Goal: Task Accomplishment & Management: Manage account settings

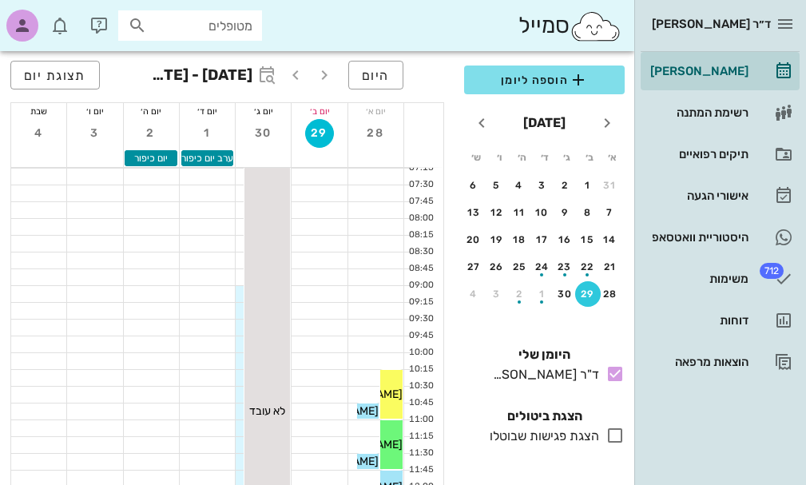
scroll to position [80, 0]
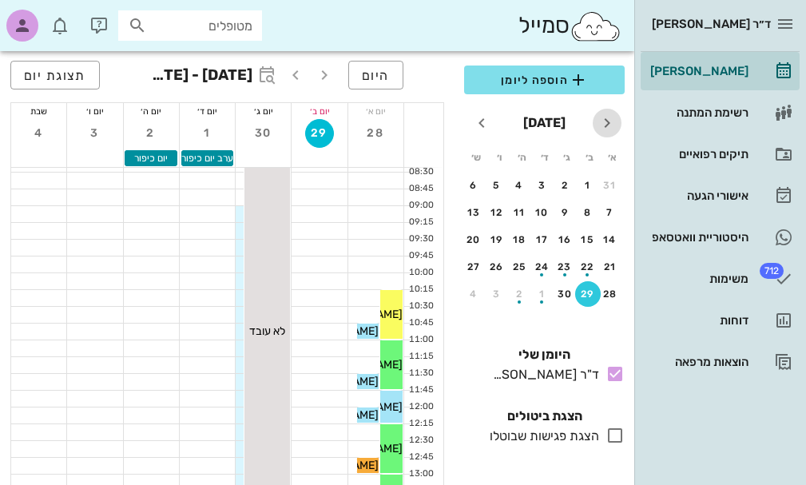
click at [607, 121] on icon "חודש שעבר" at bounding box center [606, 122] width 19 height 19
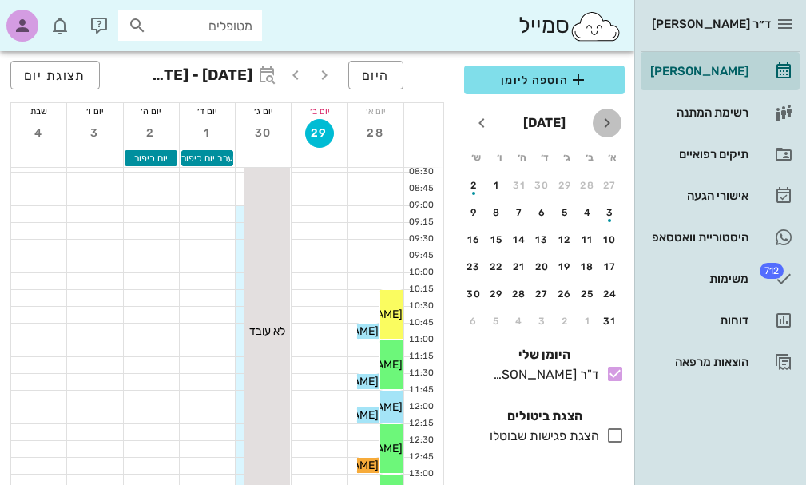
click at [604, 121] on icon "חודש שעבר" at bounding box center [606, 122] width 19 height 19
click at [481, 124] on icon "חודש הבא" at bounding box center [481, 122] width 19 height 19
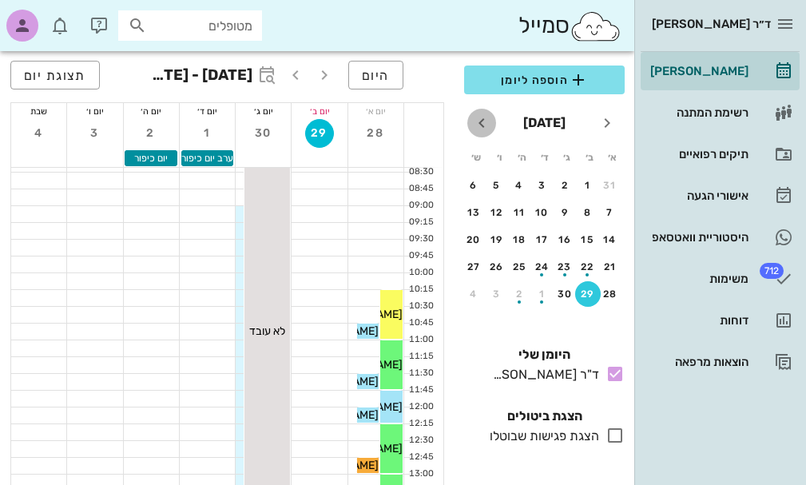
click at [481, 124] on icon "חודש הבא" at bounding box center [481, 122] width 19 height 19
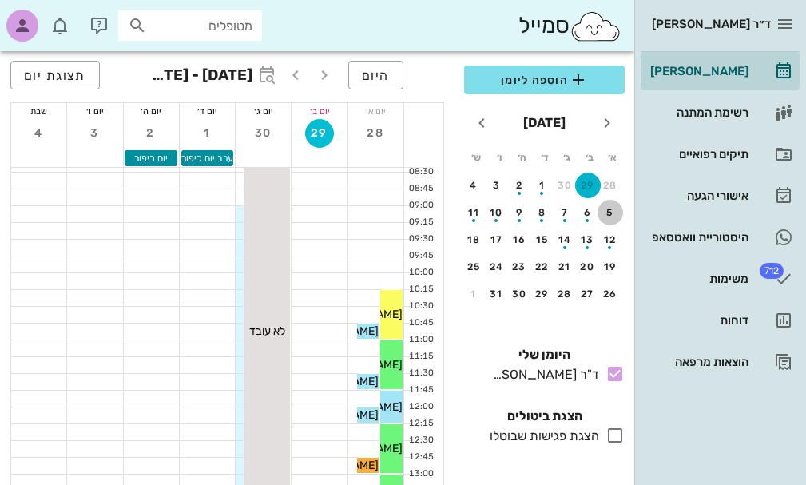
click at [612, 213] on div "5" at bounding box center [610, 212] width 26 height 11
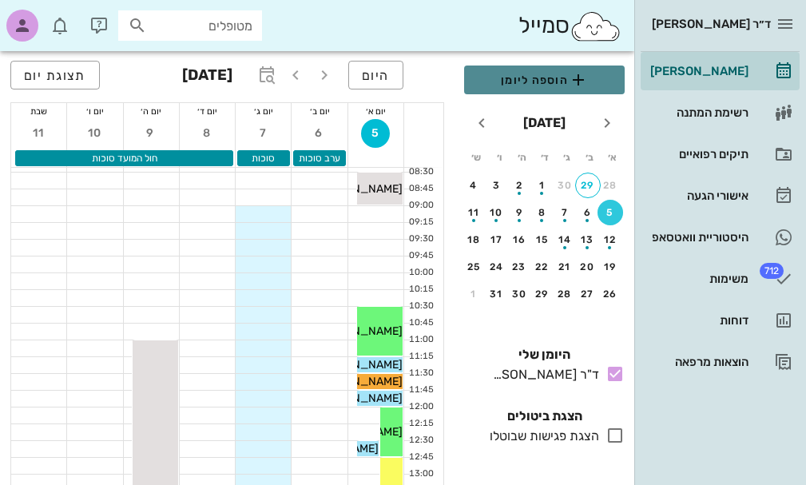
click at [576, 77] on icon "button" at bounding box center [577, 79] width 19 height 19
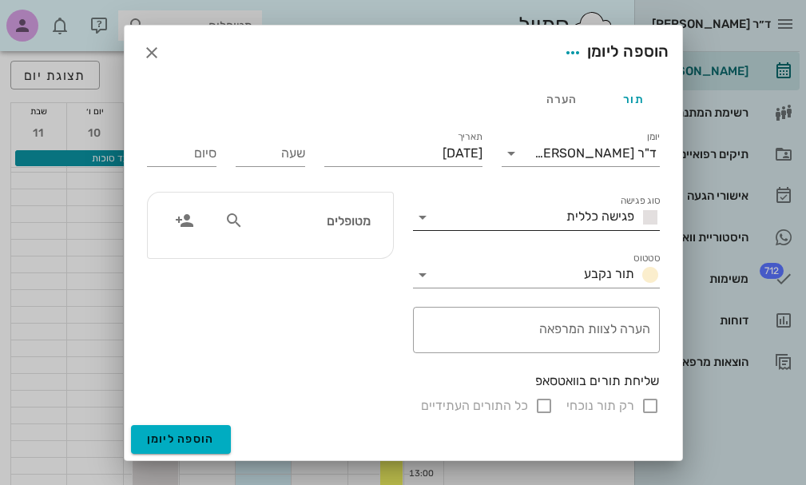
click at [423, 216] on icon at bounding box center [422, 217] width 19 height 19
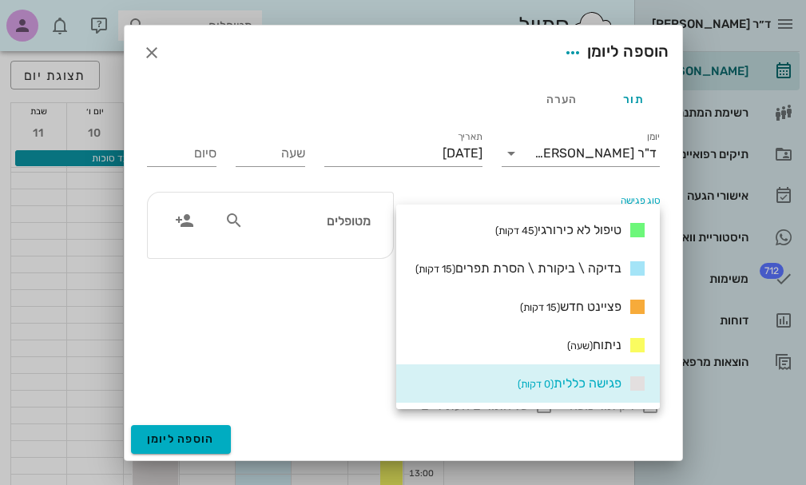
click at [423, 216] on div "טיפול לא כירורגי (45 דקות)" at bounding box center [527, 230] width 263 height 38
type input "00:45"
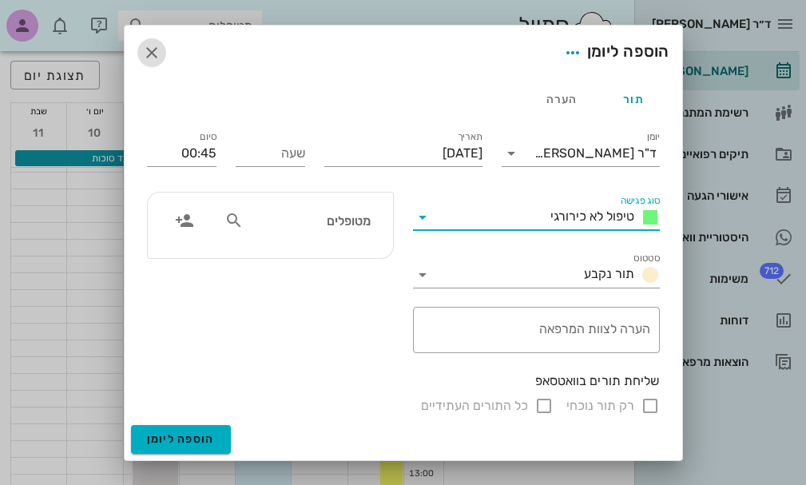
click at [156, 53] on icon "button" at bounding box center [151, 52] width 19 height 19
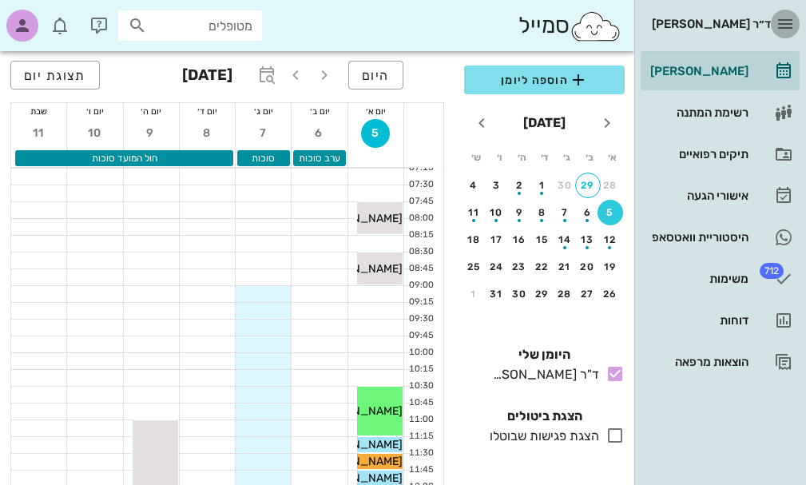
click at [782, 24] on icon "button" at bounding box center [784, 23] width 19 height 19
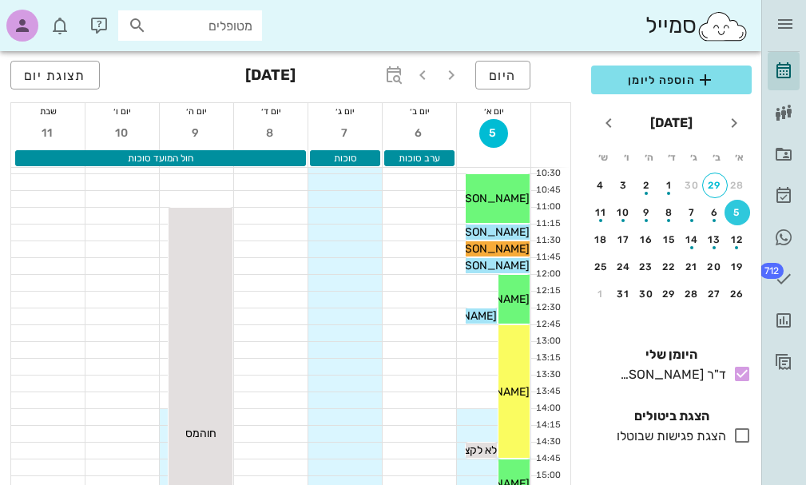
scroll to position [240, 0]
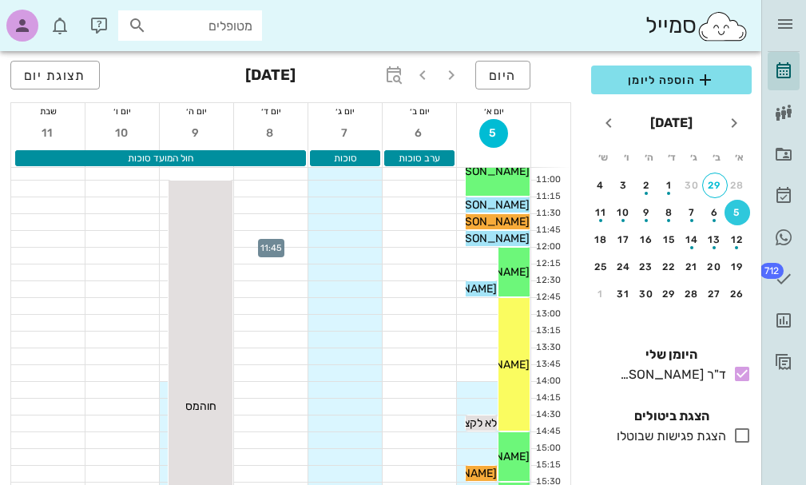
drag, startPoint x: 287, startPoint y: 232, endPoint x: 264, endPoint y: 236, distance: 22.6
click at [264, 236] on div at bounding box center [270, 239] width 73 height 16
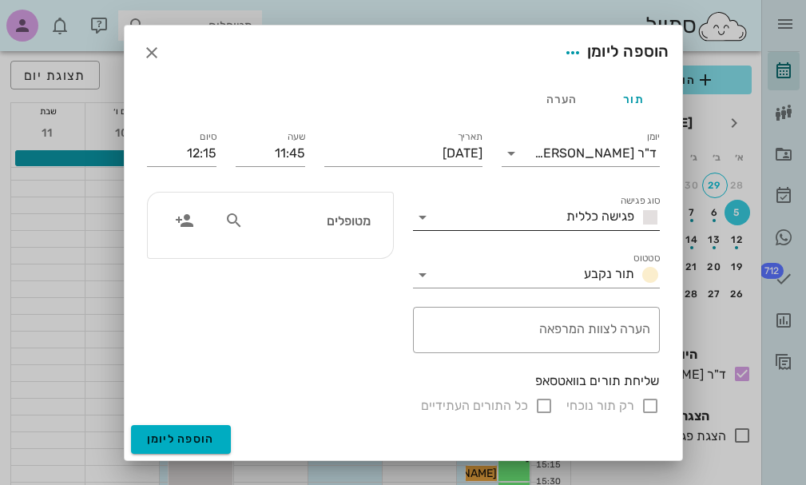
click at [422, 213] on icon at bounding box center [422, 217] width 19 height 19
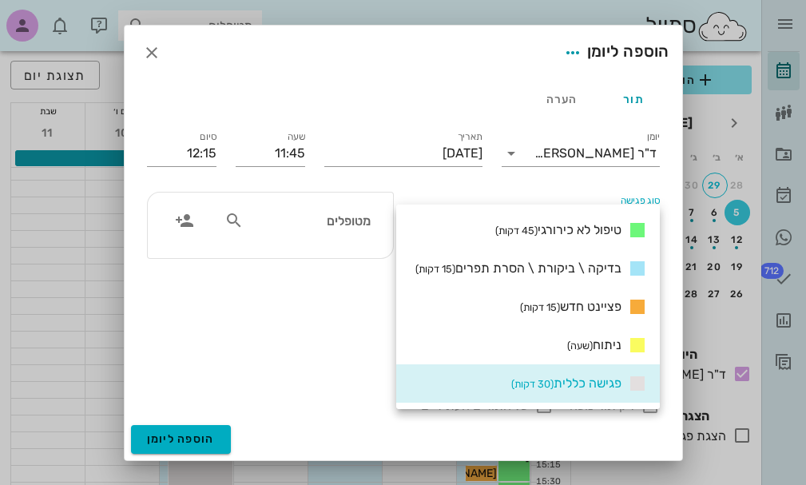
click at [422, 214] on div "טיפול לא כירורגי (45 דקות)" at bounding box center [527, 230] width 263 height 38
type input "12:30"
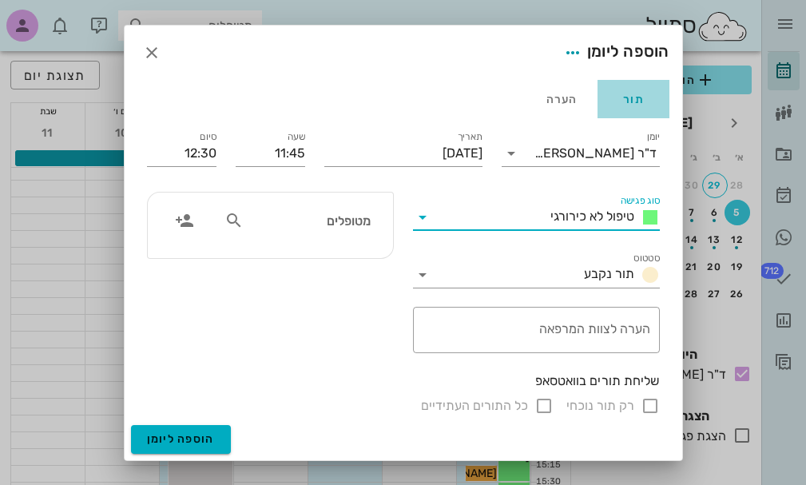
click at [639, 100] on div "תור" at bounding box center [633, 99] width 72 height 38
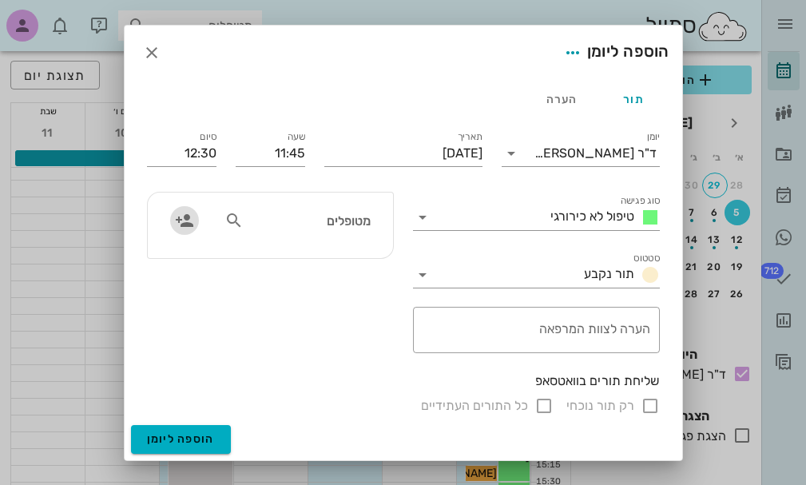
click at [186, 224] on icon "button" at bounding box center [184, 220] width 19 height 19
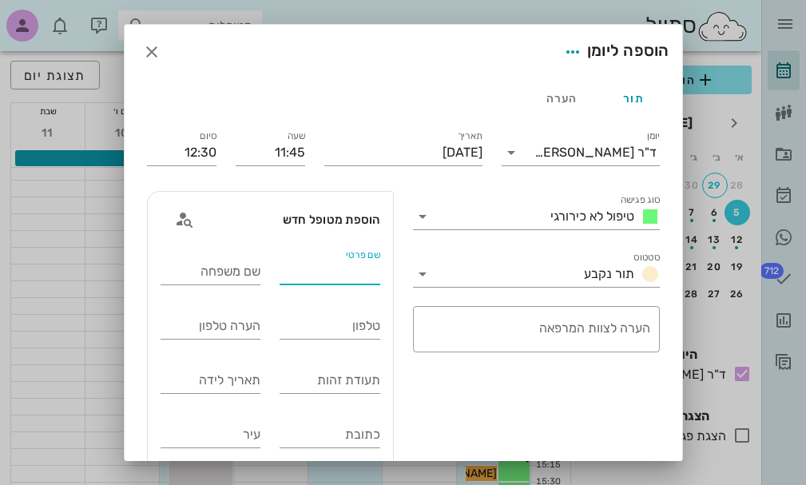
click at [338, 267] on input "שם פרטי" at bounding box center [329, 272] width 101 height 26
type input "s"
type input "דיאנה"
click at [235, 273] on input "שם משפחה" at bounding box center [210, 272] width 101 height 26
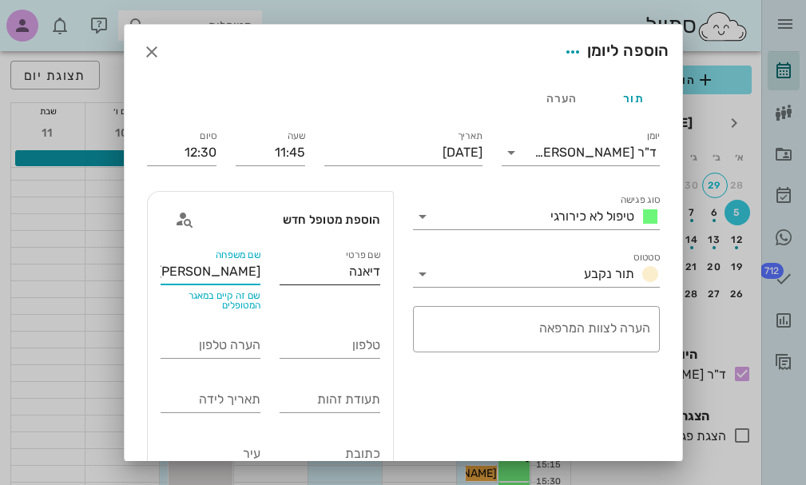
type input "[PERSON_NAME]"
drag, startPoint x: 344, startPoint y: 268, endPoint x: 389, endPoint y: 278, distance: 45.7
click at [389, 278] on div "שם פרטי דיאנה" at bounding box center [330, 282] width 120 height 73
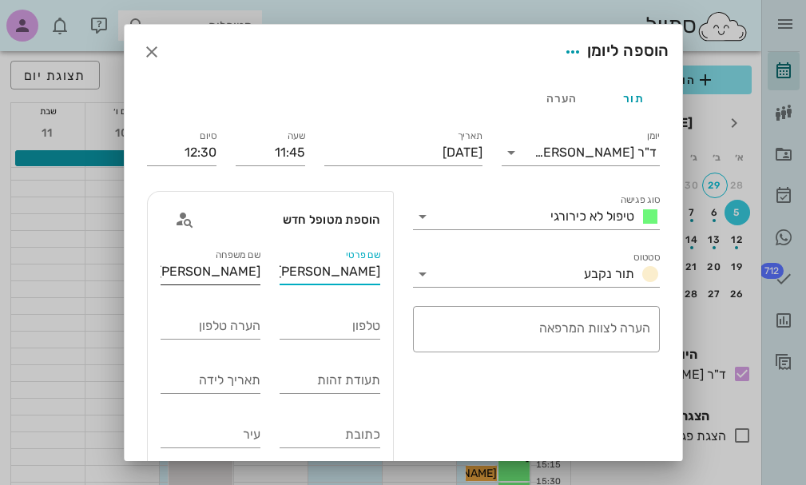
type input "[PERSON_NAME]"
click at [245, 280] on input "[PERSON_NAME]" at bounding box center [210, 272] width 101 height 26
click at [161, 54] on icon "button" at bounding box center [151, 51] width 19 height 19
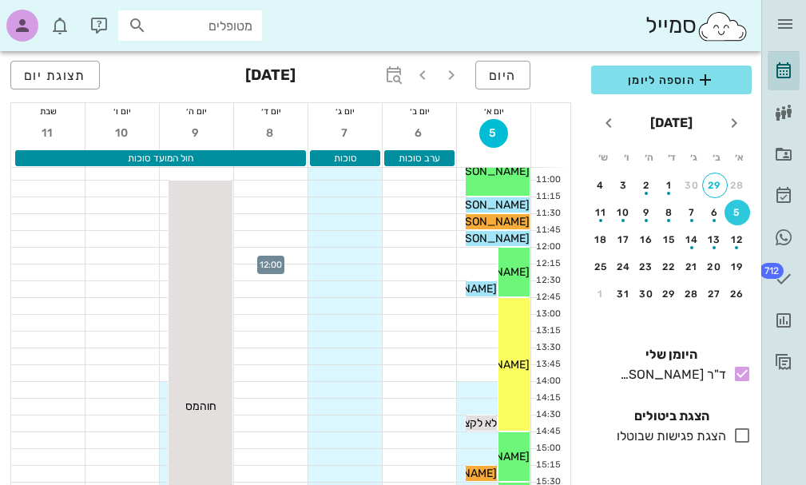
click at [258, 249] on div at bounding box center [270, 255] width 73 height 16
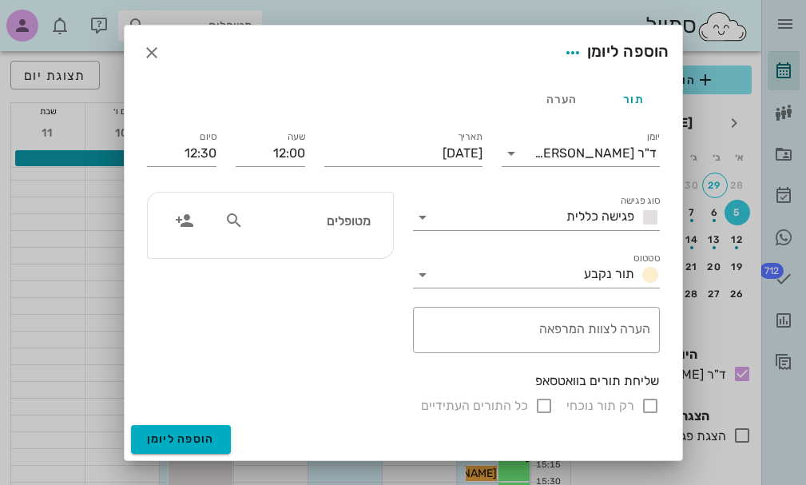
click at [232, 221] on icon at bounding box center [233, 220] width 19 height 19
type input "[PERSON_NAME]"
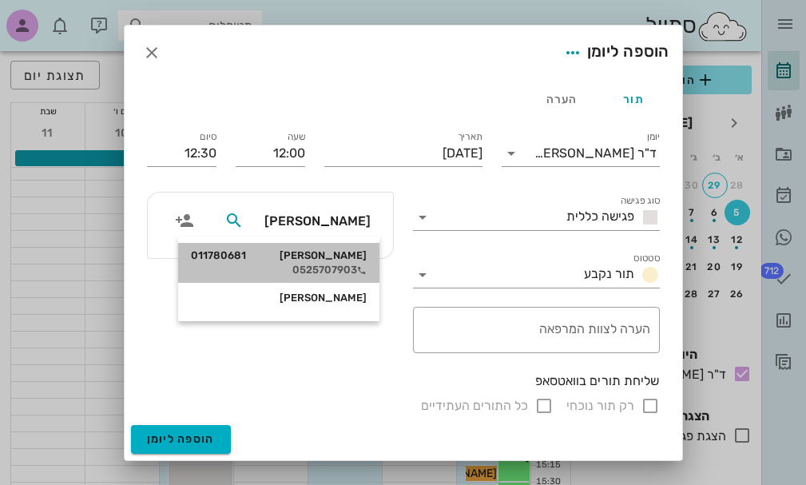
click at [335, 267] on div "0525707903" at bounding box center [279, 269] width 176 height 13
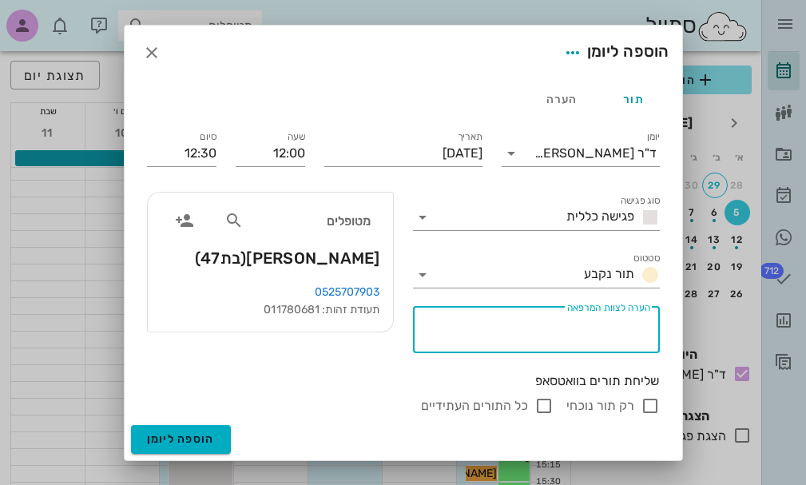
click at [567, 332] on textarea "הערה לצוות המרפאה" at bounding box center [533, 334] width 234 height 38
type textarea "בדיקה"
click at [163, 441] on span "הוספה ליומן" at bounding box center [181, 439] width 68 height 14
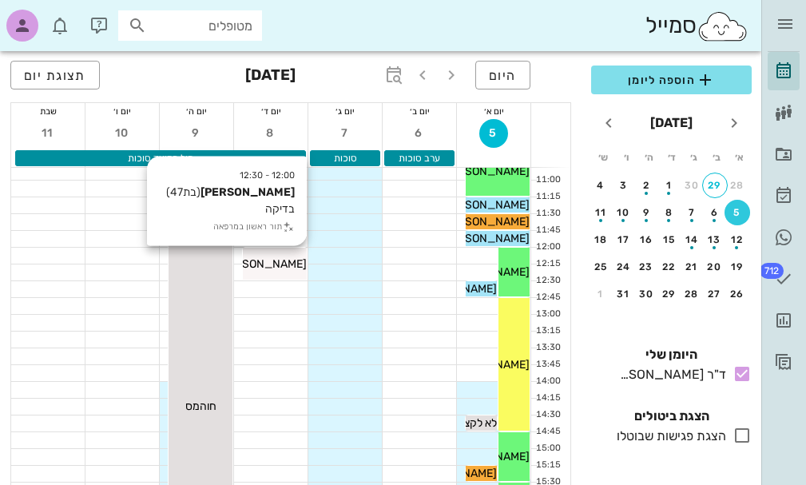
click at [271, 267] on span "[PERSON_NAME]" at bounding box center [261, 264] width 89 height 14
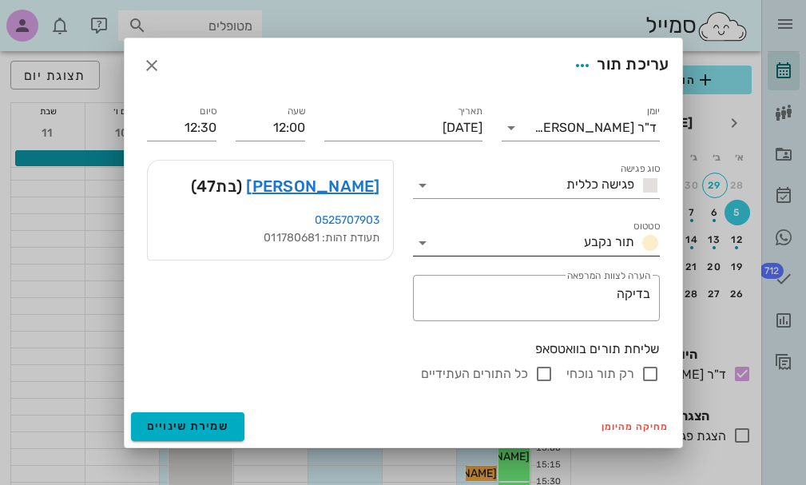
click at [423, 244] on icon at bounding box center [422, 242] width 19 height 19
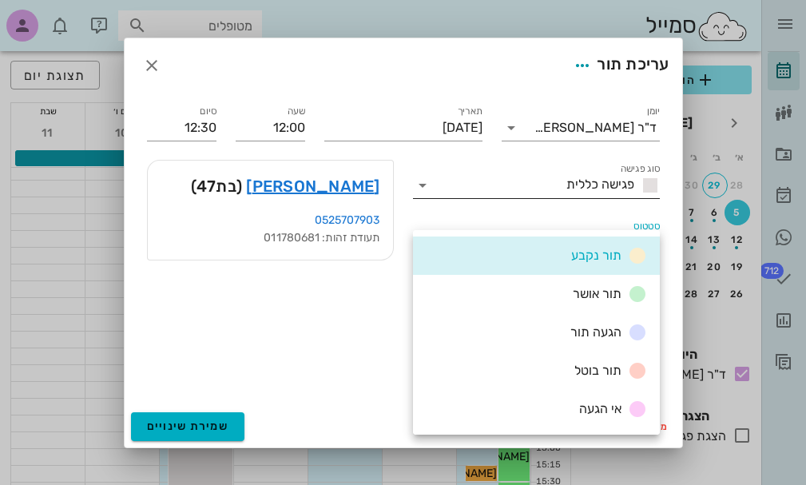
click at [422, 183] on icon at bounding box center [422, 185] width 19 height 19
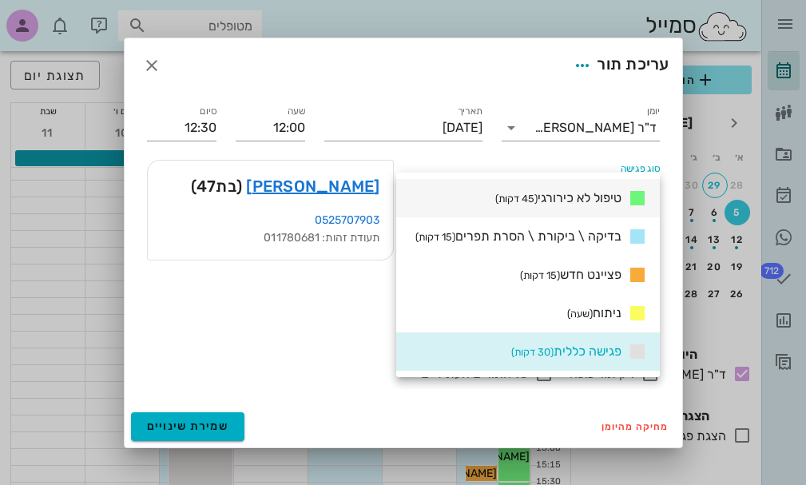
click at [635, 198] on icon at bounding box center [637, 197] width 19 height 19
type input "12:45"
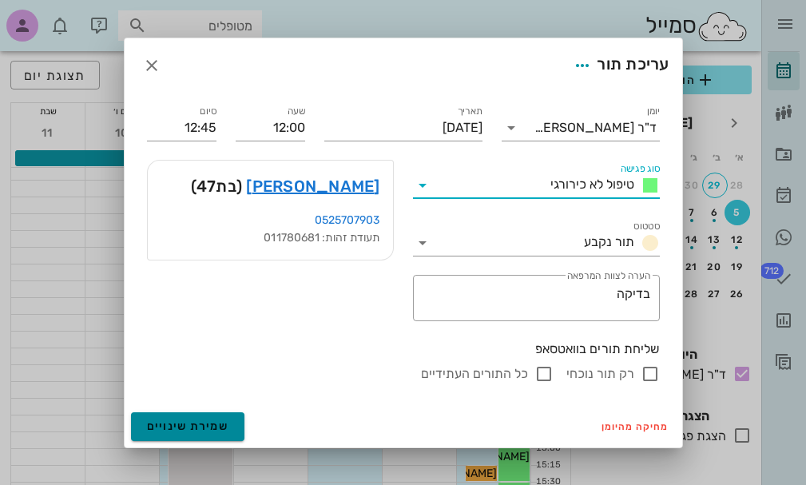
click at [189, 422] on span "שמירת שינויים" at bounding box center [188, 426] width 82 height 14
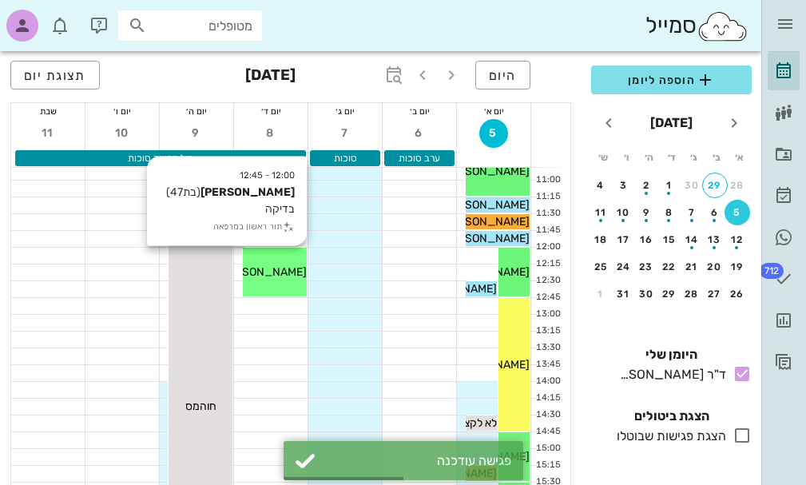
click at [275, 268] on span "[PERSON_NAME]" at bounding box center [261, 272] width 89 height 14
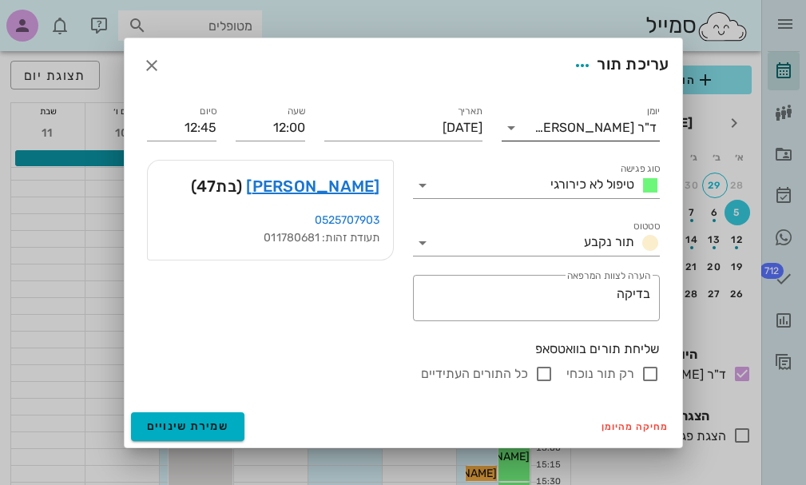
click at [513, 127] on icon at bounding box center [510, 127] width 19 height 19
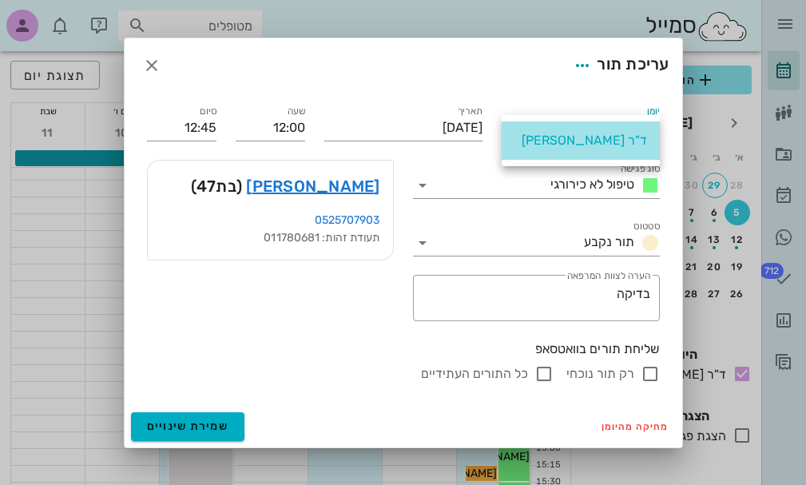
click at [513, 127] on div "ד"ר [PERSON_NAME]" at bounding box center [580, 140] width 158 height 38
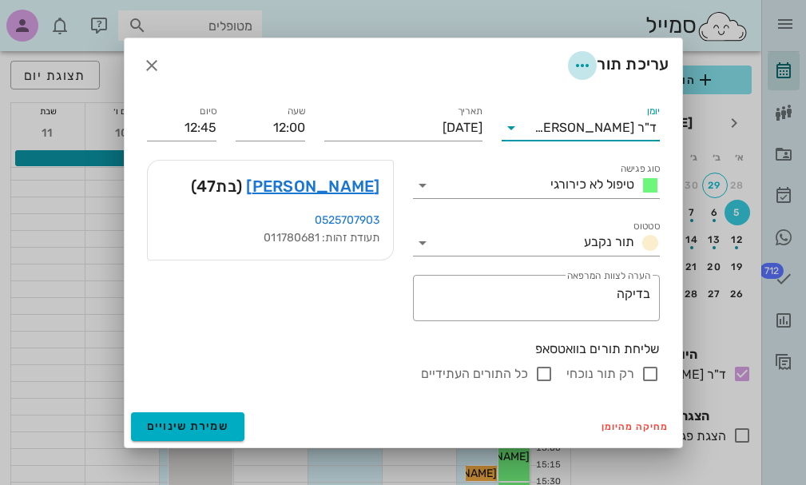
click at [580, 64] on icon "button" at bounding box center [581, 65] width 19 height 19
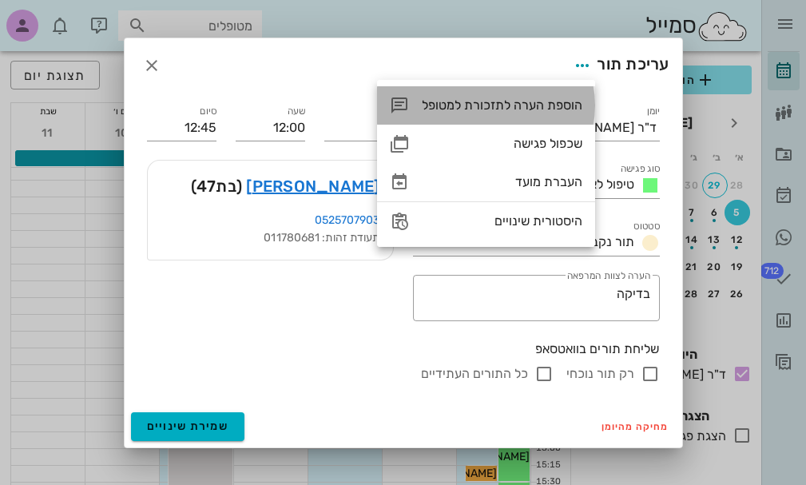
click at [517, 105] on div "הוספת הערה לתזכורת למטופל" at bounding box center [502, 104] width 160 height 15
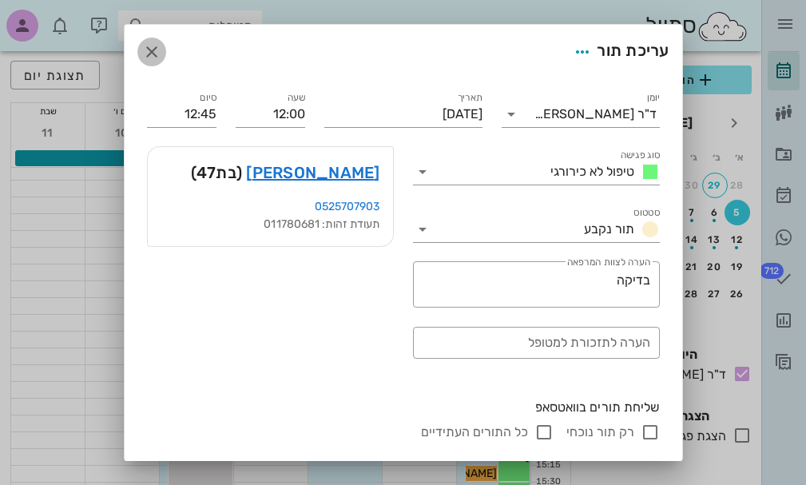
click at [161, 53] on icon "button" at bounding box center [151, 51] width 19 height 19
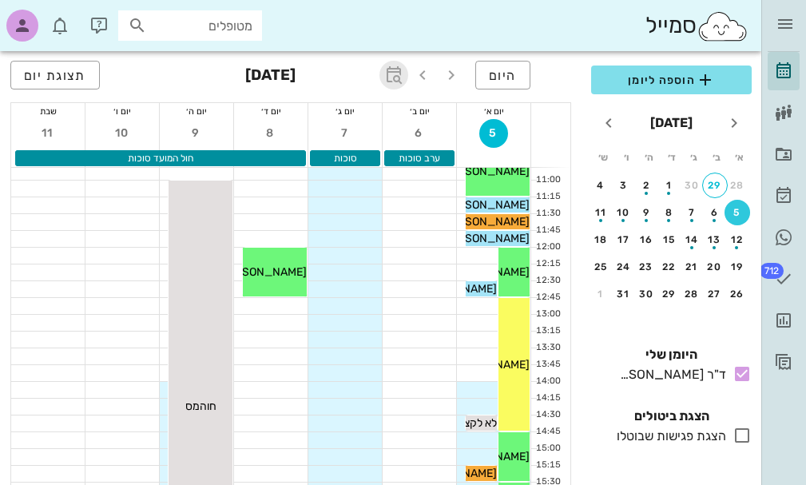
click at [391, 72] on icon "button" at bounding box center [393, 74] width 19 height 19
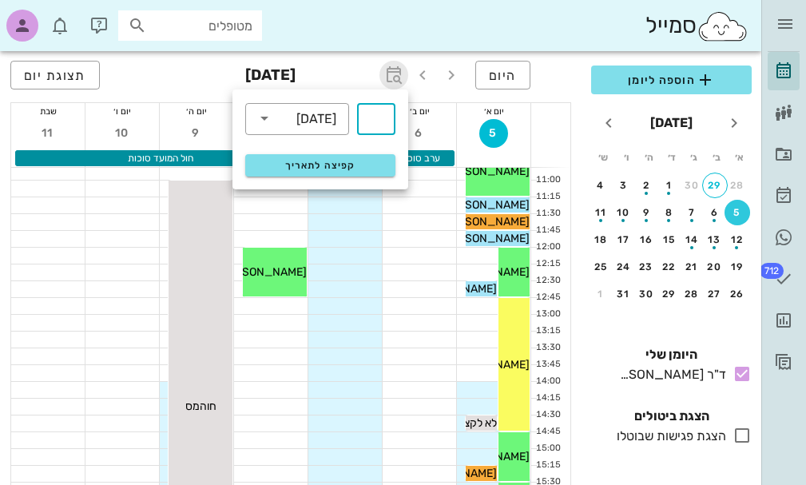
click at [391, 72] on icon "button" at bounding box center [393, 74] width 19 height 19
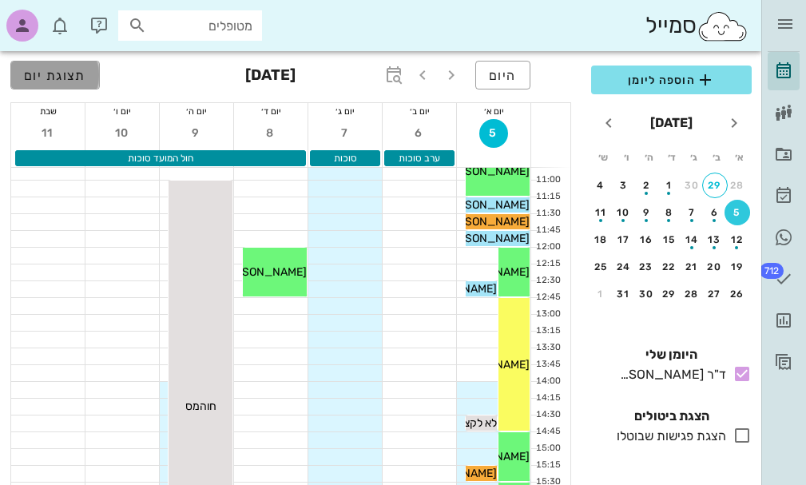
click at [51, 77] on span "תצוגת יום" at bounding box center [55, 75] width 62 height 15
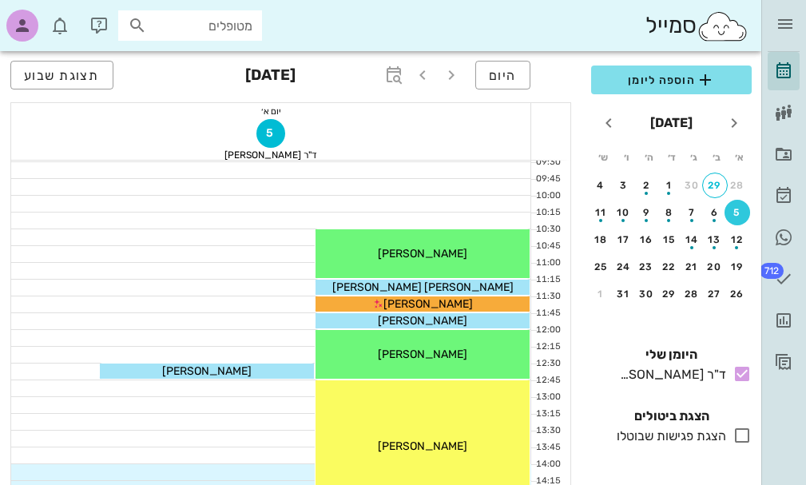
scroll to position [160, 0]
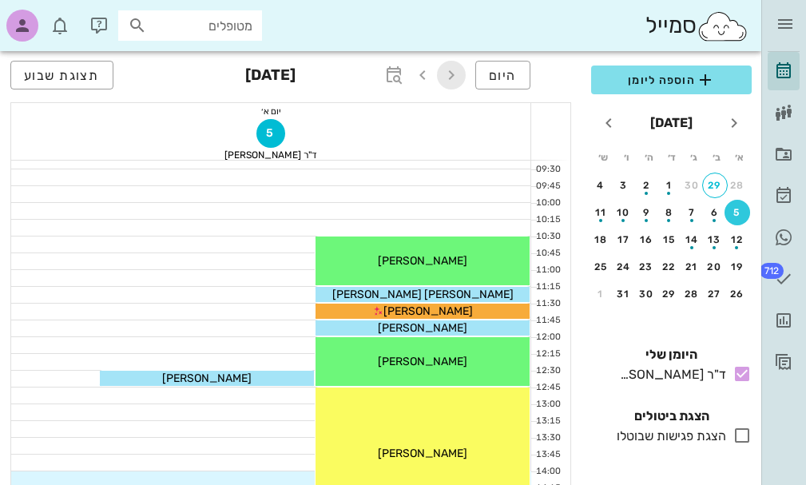
click at [449, 73] on icon "button" at bounding box center [450, 74] width 19 height 19
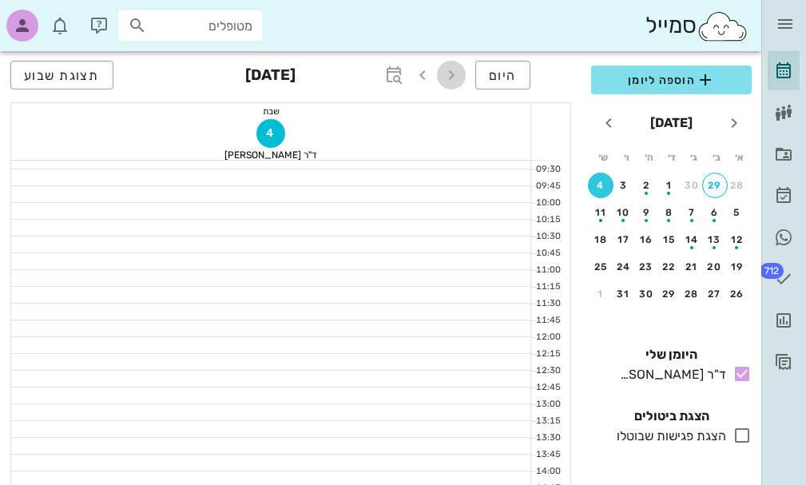
click at [454, 74] on icon "button" at bounding box center [450, 74] width 19 height 19
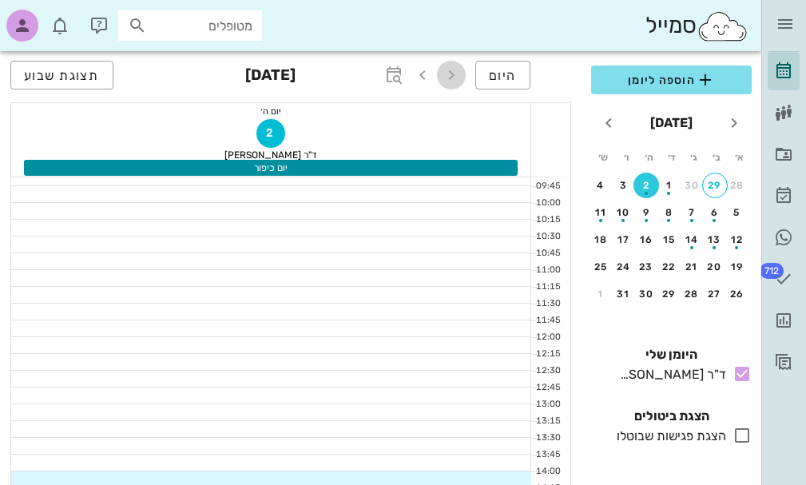
click at [455, 74] on icon "button" at bounding box center [450, 74] width 19 height 19
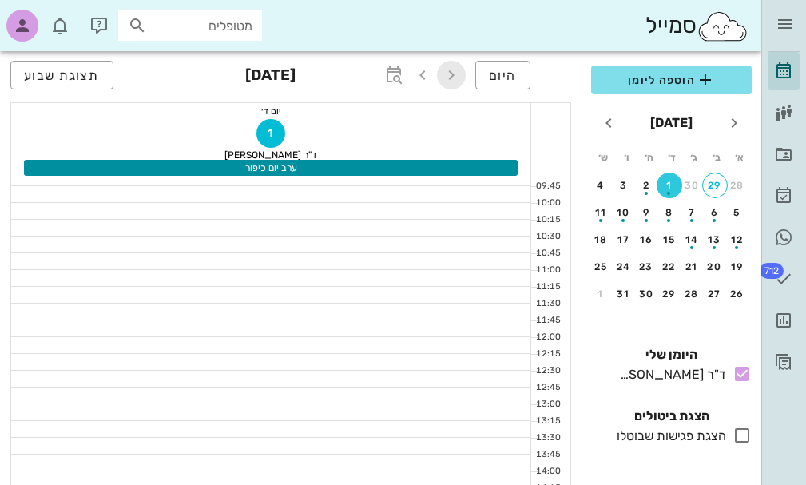
click at [455, 74] on icon "button" at bounding box center [450, 74] width 19 height 19
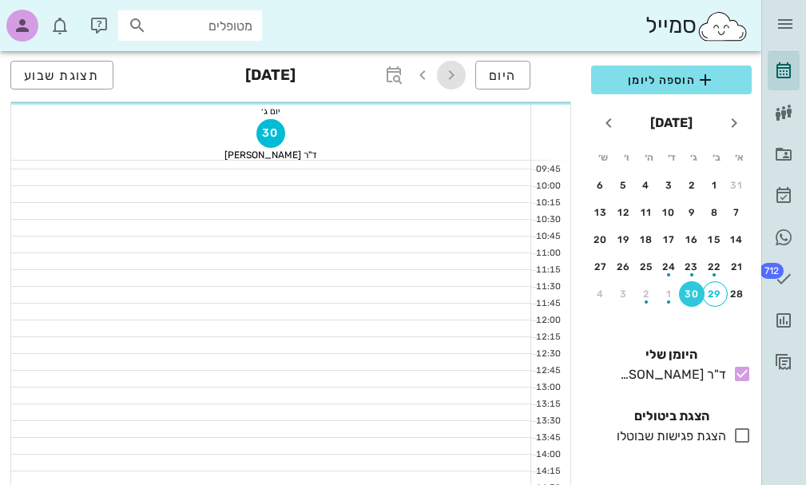
scroll to position [160, 0]
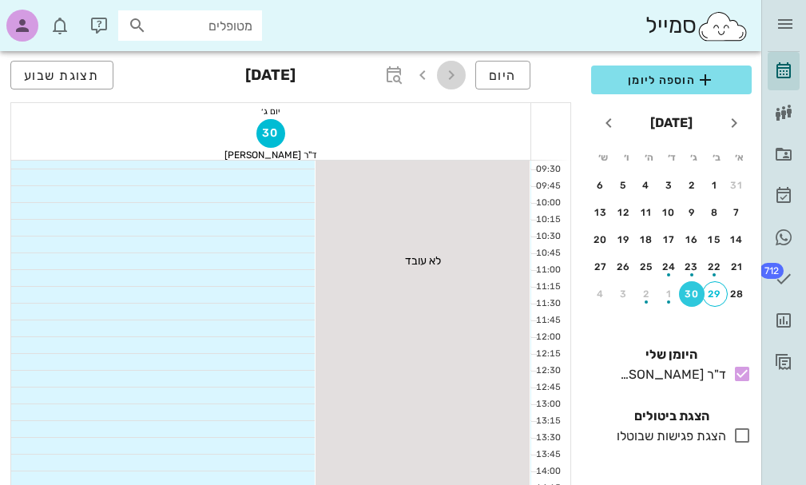
click at [455, 74] on icon "button" at bounding box center [450, 74] width 19 height 19
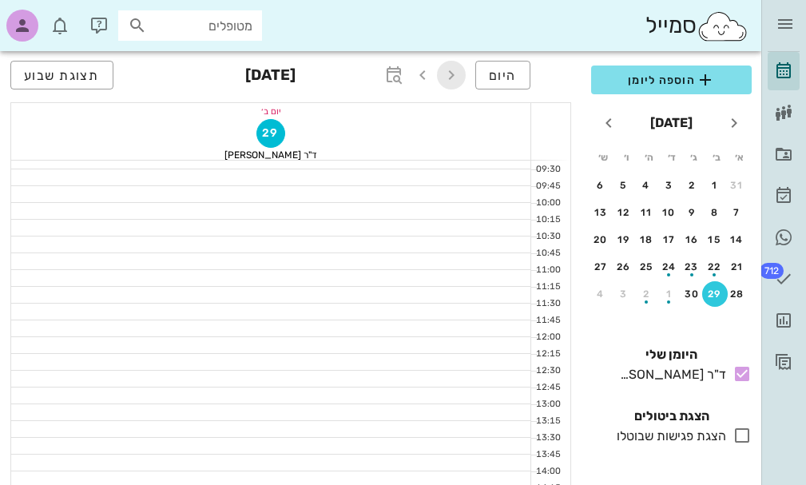
click at [455, 74] on icon "button" at bounding box center [450, 74] width 19 height 19
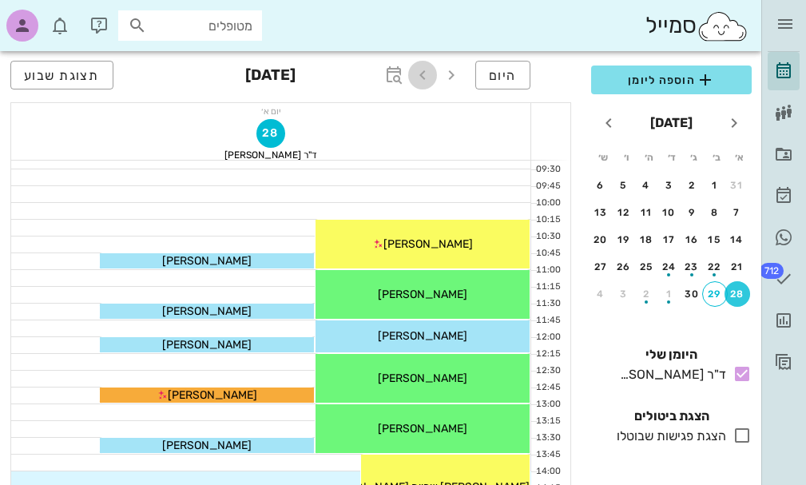
click at [422, 78] on icon "button" at bounding box center [422, 74] width 19 height 19
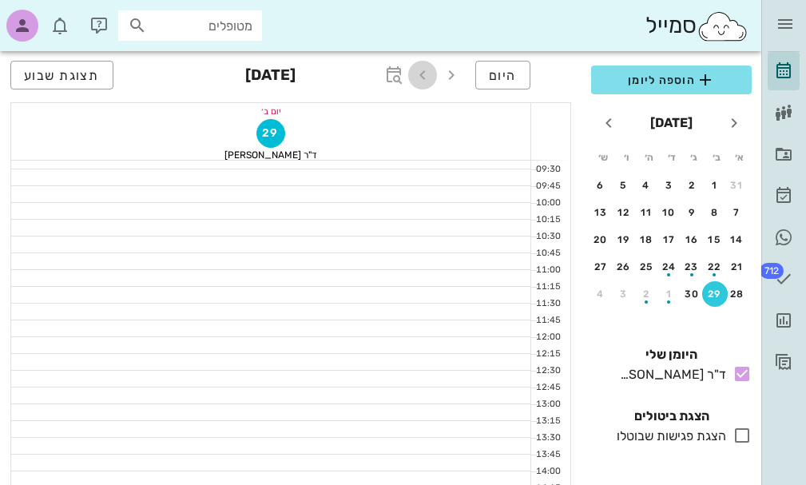
click at [422, 78] on icon "button" at bounding box center [422, 74] width 19 height 19
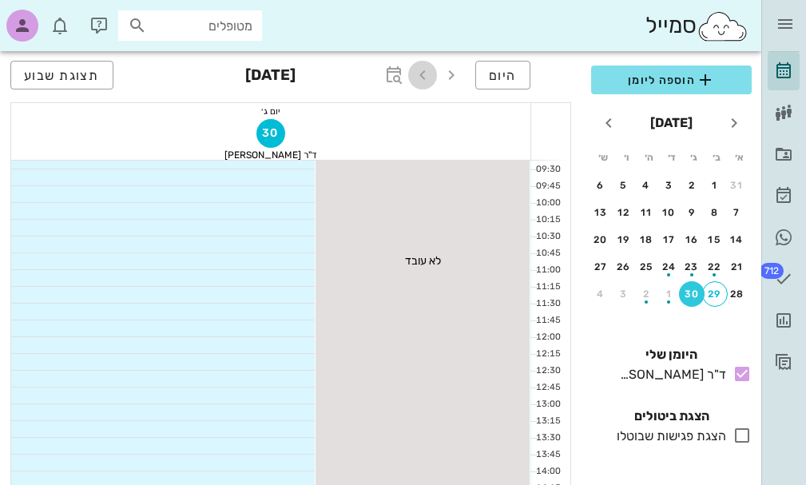
click at [422, 78] on icon "button" at bounding box center [422, 74] width 19 height 19
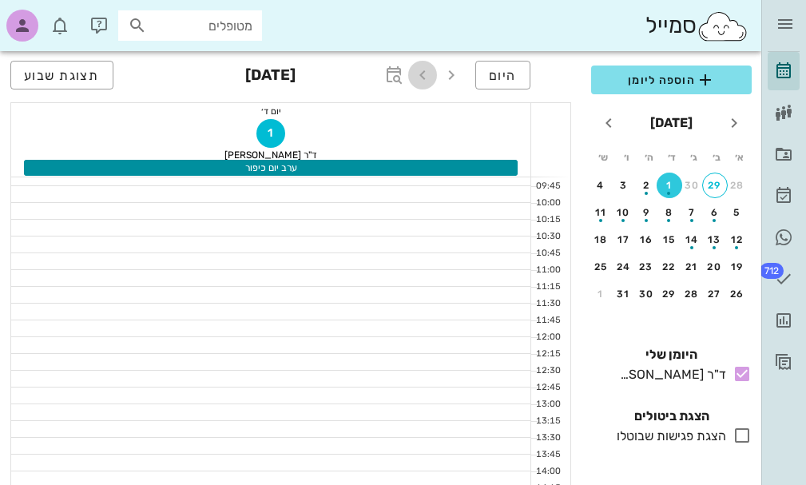
click at [422, 78] on icon "button" at bounding box center [422, 74] width 19 height 19
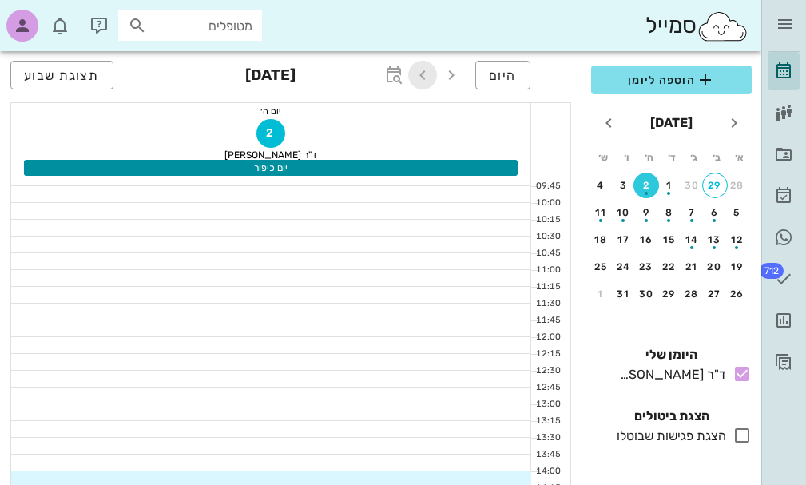
click at [422, 78] on icon "button" at bounding box center [422, 74] width 19 height 19
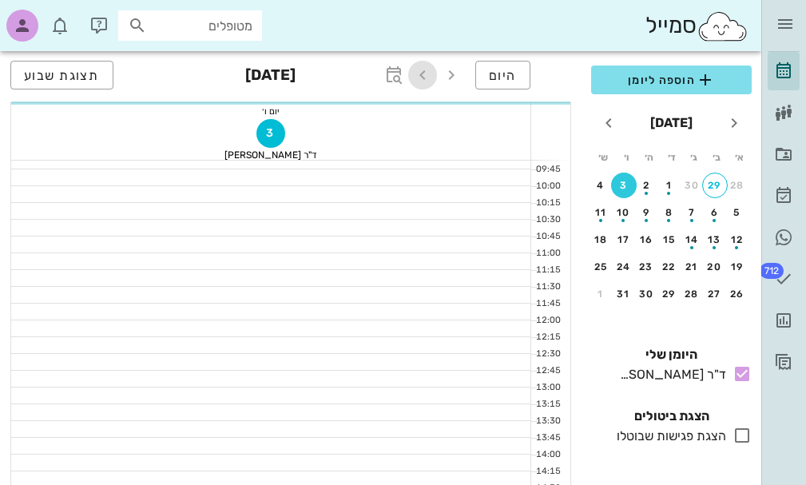
scroll to position [160, 0]
click at [422, 78] on icon "button" at bounding box center [422, 74] width 19 height 19
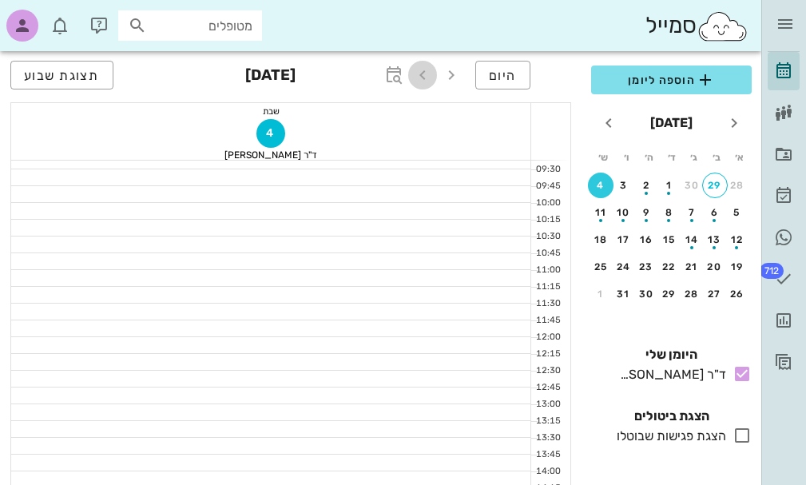
click at [422, 78] on icon "button" at bounding box center [422, 74] width 19 height 19
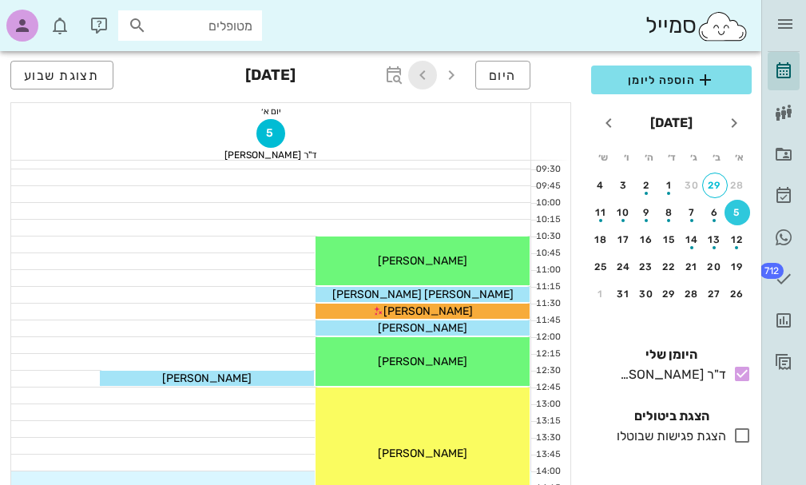
click at [422, 78] on icon "button" at bounding box center [422, 74] width 19 height 19
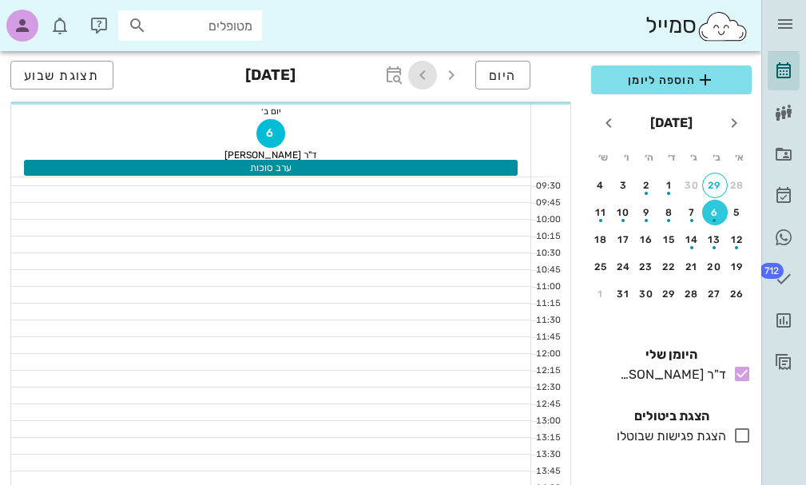
scroll to position [176, 0]
click at [422, 78] on icon "button" at bounding box center [422, 74] width 19 height 19
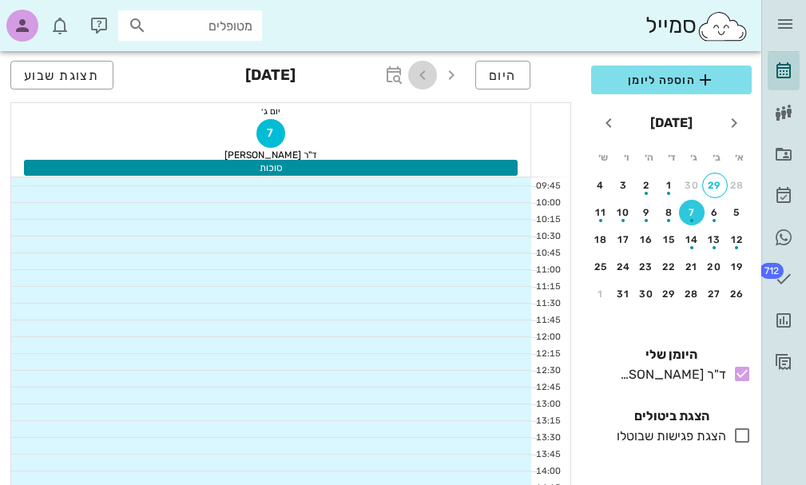
click at [422, 78] on icon "button" at bounding box center [422, 74] width 19 height 19
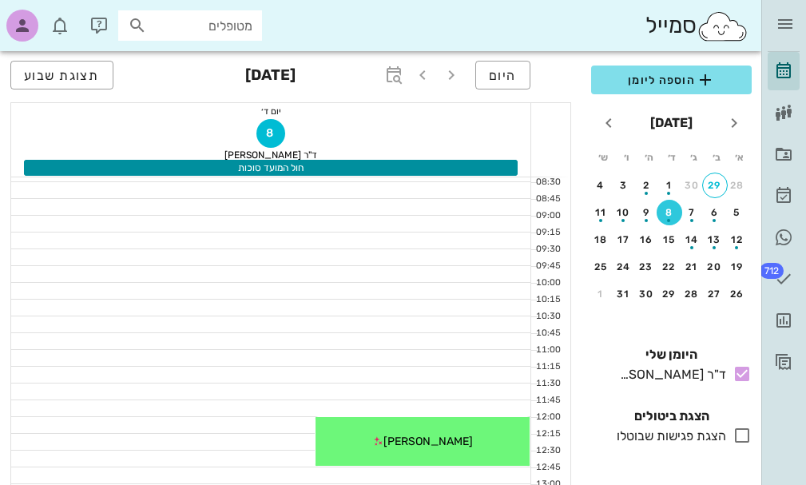
scroll to position [176, 0]
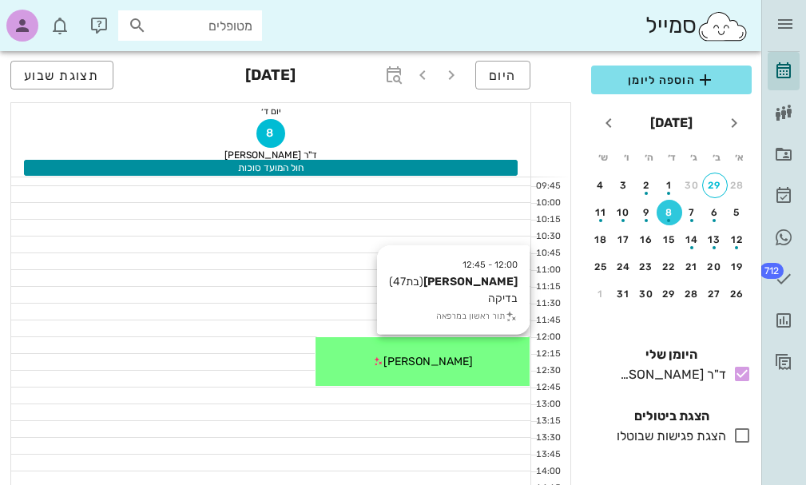
click at [414, 360] on span "[PERSON_NAME]" at bounding box center [427, 361] width 89 height 14
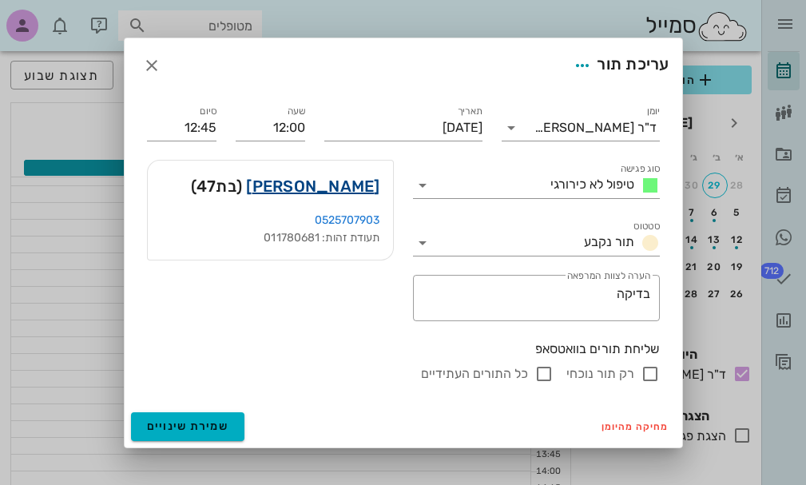
click at [315, 187] on link "[PERSON_NAME]" at bounding box center [312, 186] width 133 height 26
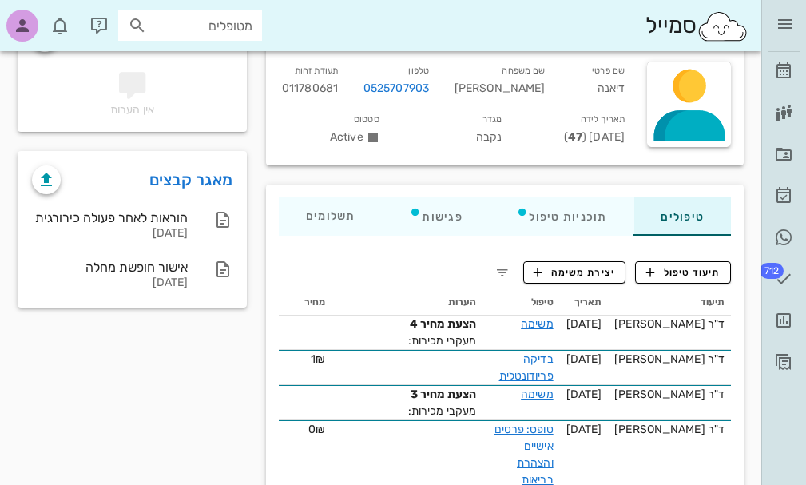
scroll to position [160, 0]
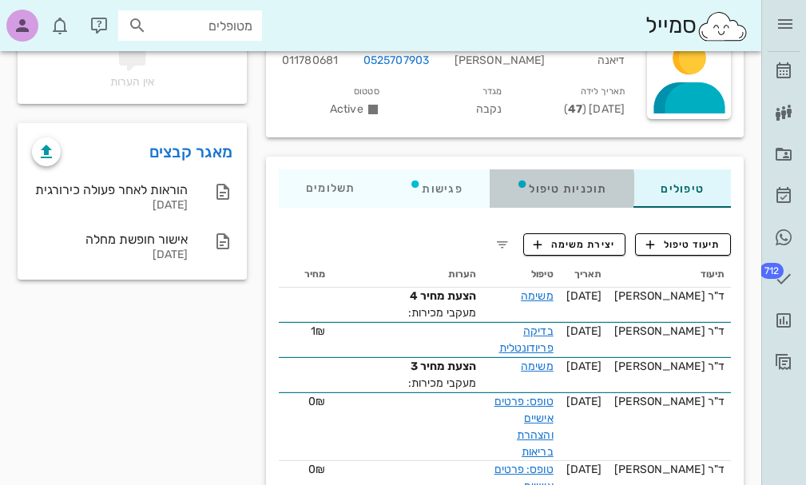
click at [556, 188] on div "תוכניות טיפול" at bounding box center [561, 188] width 145 height 38
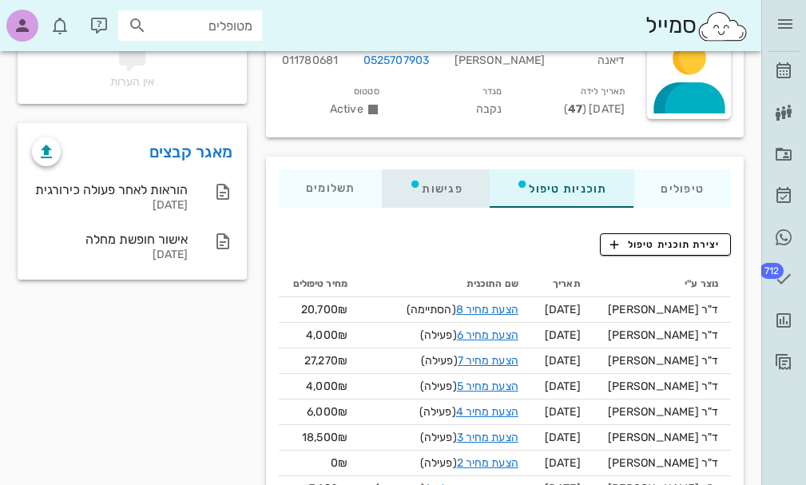
click at [445, 187] on div "פגישות" at bounding box center [435, 188] width 107 height 38
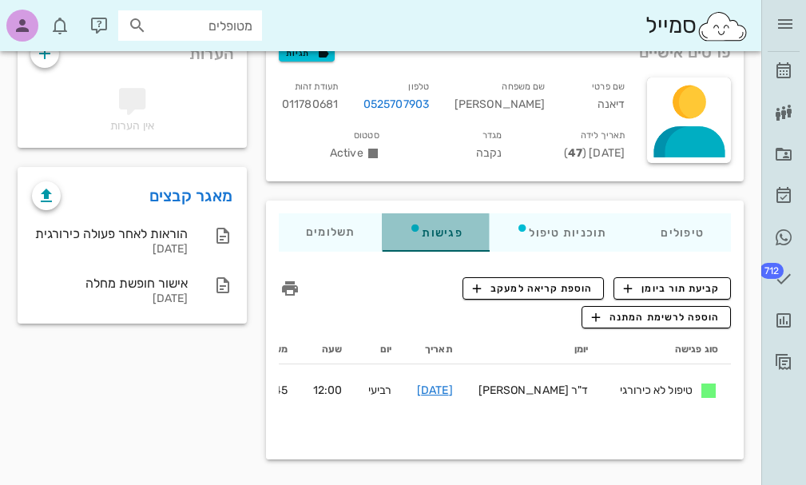
scroll to position [116, 0]
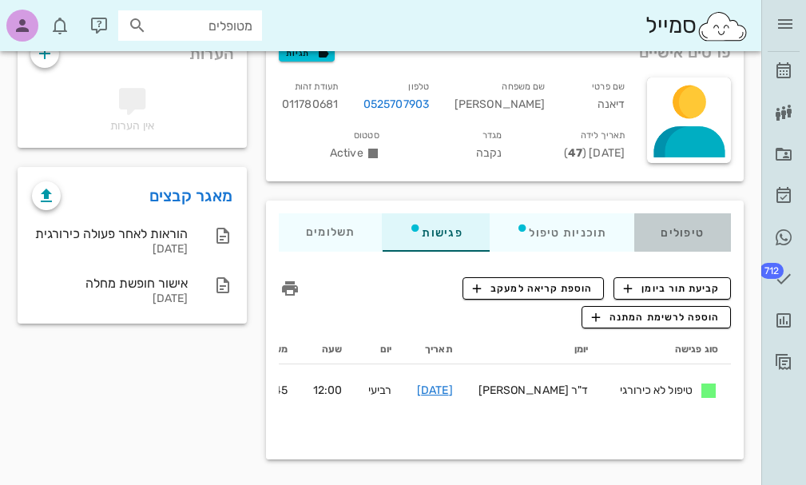
click at [669, 232] on div "טיפולים" at bounding box center [682, 232] width 97 height 38
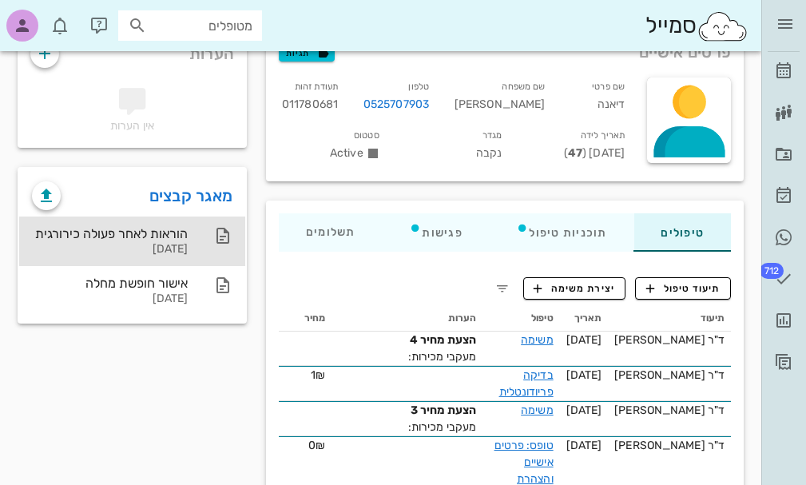
click at [162, 241] on div "הוראות לאחר פעולה כירורגית [DATE]" at bounding box center [110, 240] width 156 height 49
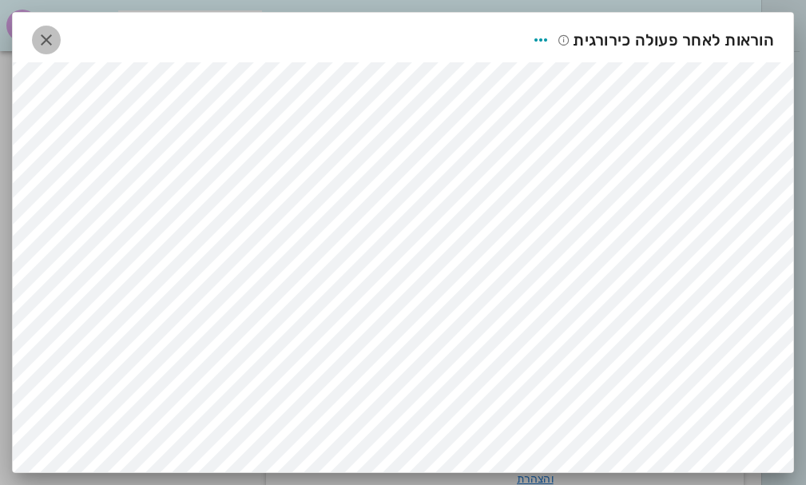
click at [42, 39] on icon "button" at bounding box center [46, 39] width 19 height 19
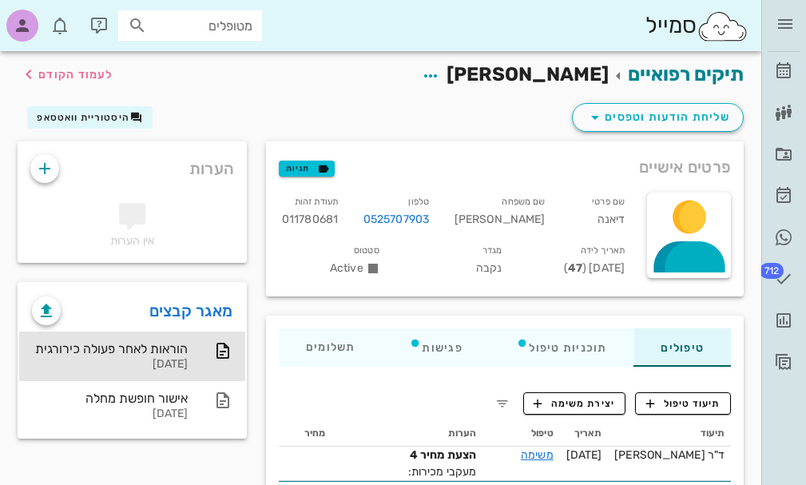
scroll to position [0, 0]
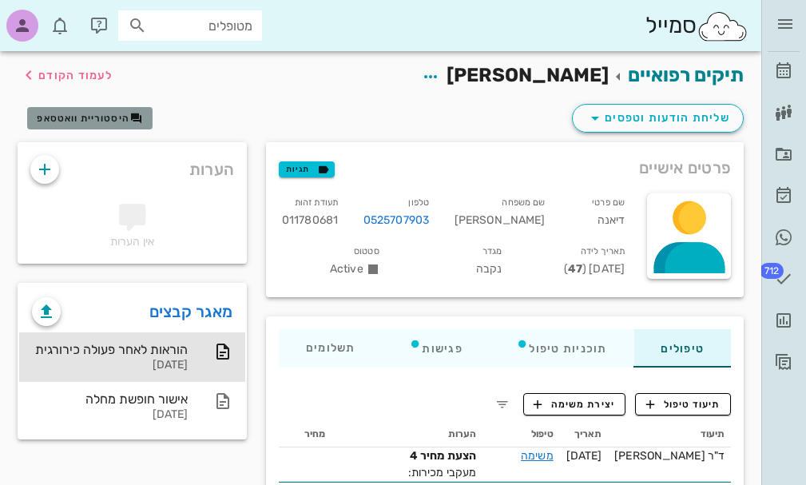
click at [97, 120] on span "היסטוריית וואטסאפ" at bounding box center [83, 118] width 93 height 11
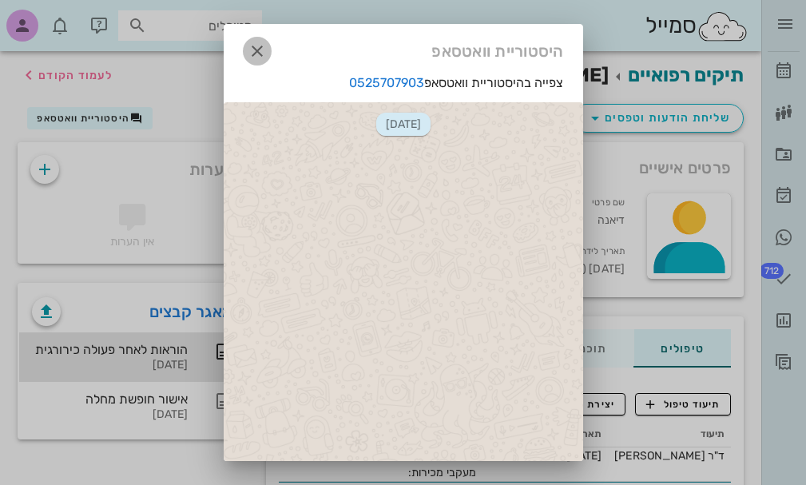
click at [267, 54] on icon "button" at bounding box center [256, 51] width 19 height 19
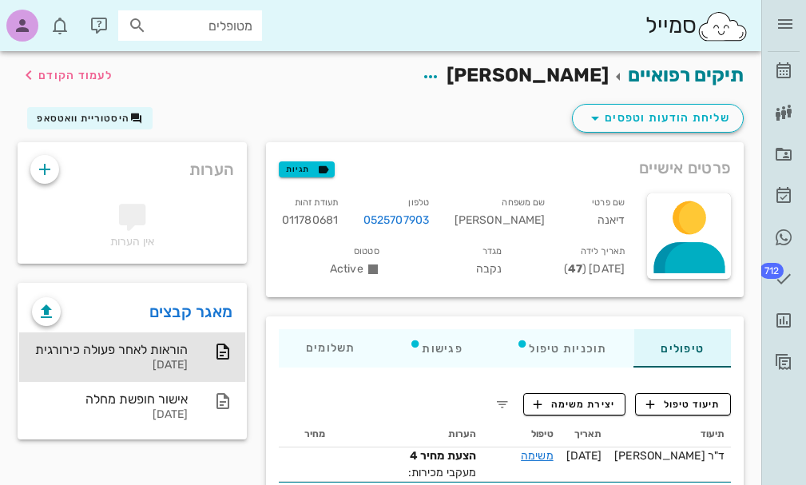
click at [610, 270] on span "[DATE] ( 47 )" at bounding box center [594, 269] width 61 height 14
drag, startPoint x: 616, startPoint y: 266, endPoint x: 625, endPoint y: 263, distance: 9.9
click at [625, 263] on div "תאריך לידה [DEMOGRAPHIC_DATA] ( 47 )" at bounding box center [575, 263] width 123 height 49
drag, startPoint x: 610, startPoint y: 265, endPoint x: 619, endPoint y: 265, distance: 8.8
click at [619, 265] on span "[DATE] ( 47 )" at bounding box center [594, 269] width 61 height 14
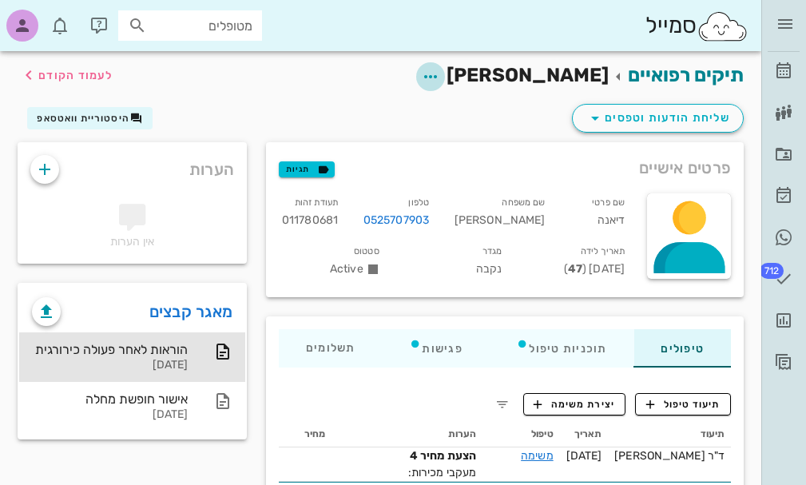
click at [440, 76] on icon "button" at bounding box center [430, 76] width 19 height 19
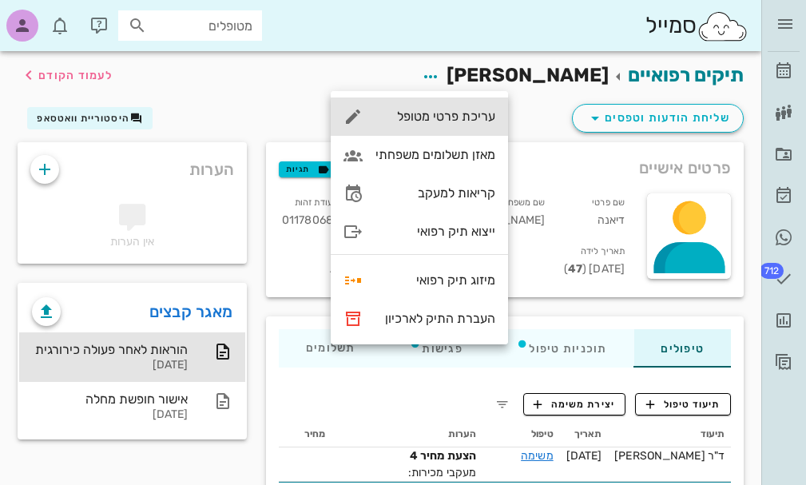
click at [447, 113] on div "עריכת פרטי מטופל" at bounding box center [435, 116] width 120 height 15
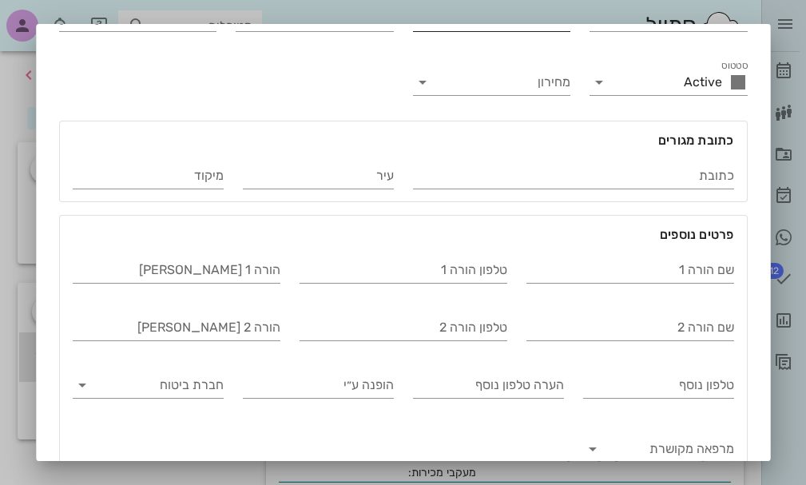
scroll to position [245, 0]
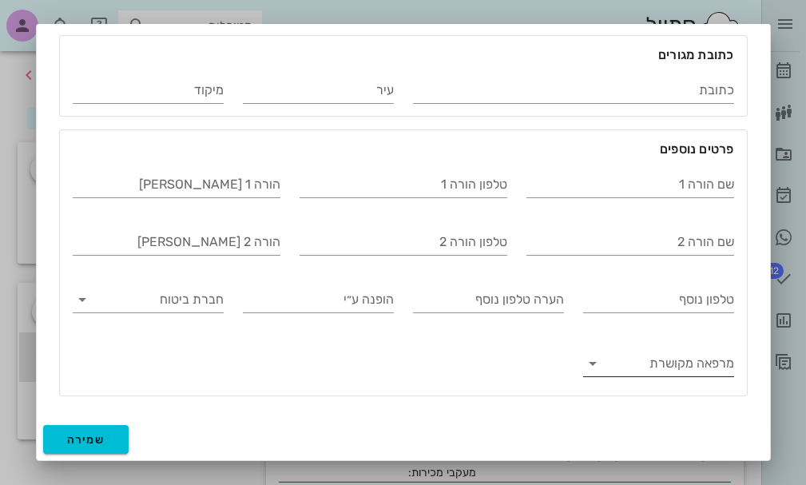
click at [595, 362] on icon at bounding box center [592, 363] width 19 height 19
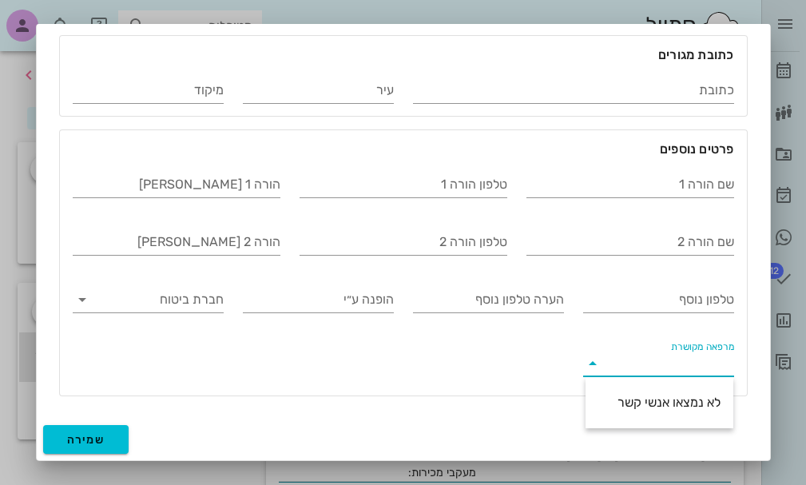
click at [595, 362] on icon at bounding box center [592, 363] width 19 height 19
click at [628, 350] on div "מרפאה מקושרת" at bounding box center [658, 362] width 151 height 42
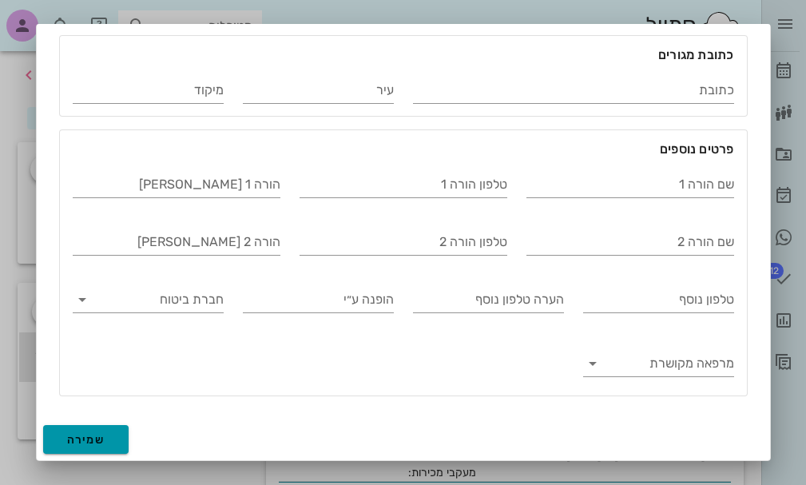
click at [78, 435] on span "שמירה" at bounding box center [86, 440] width 38 height 14
type input "[DATE]"
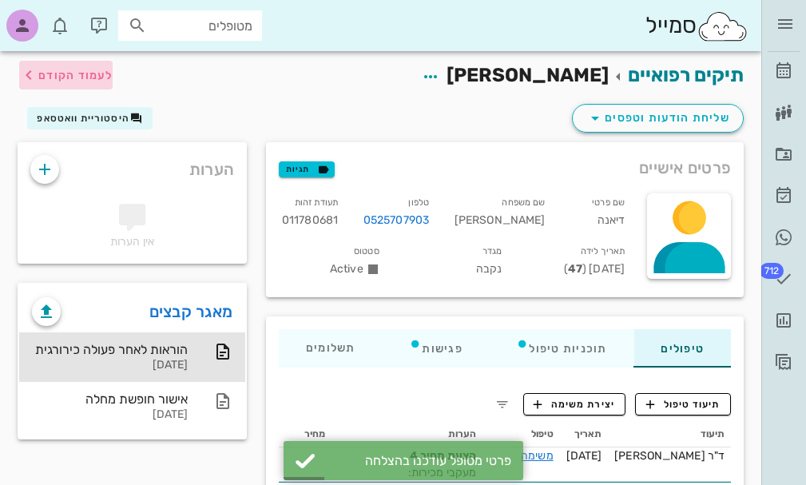
click at [31, 77] on icon "button" at bounding box center [28, 74] width 19 height 19
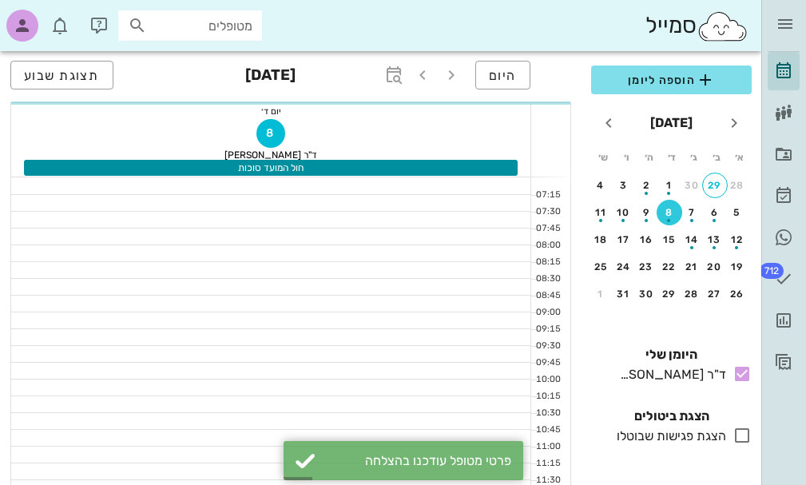
scroll to position [176, 0]
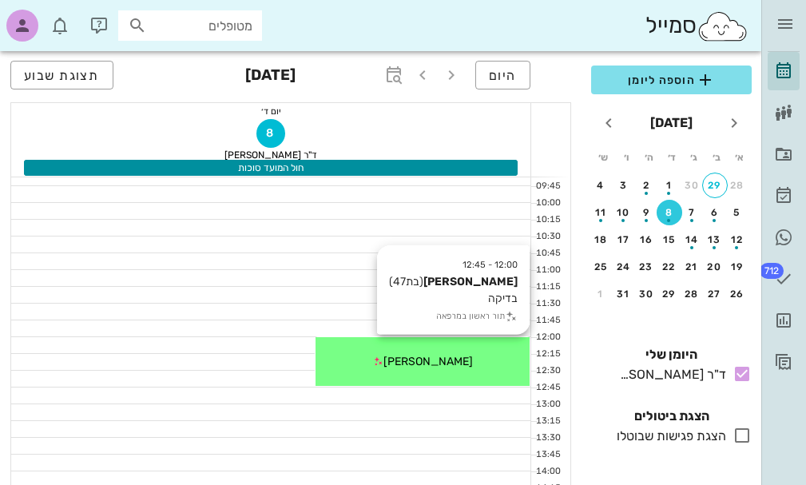
click at [410, 361] on span "[PERSON_NAME]" at bounding box center [427, 361] width 89 height 14
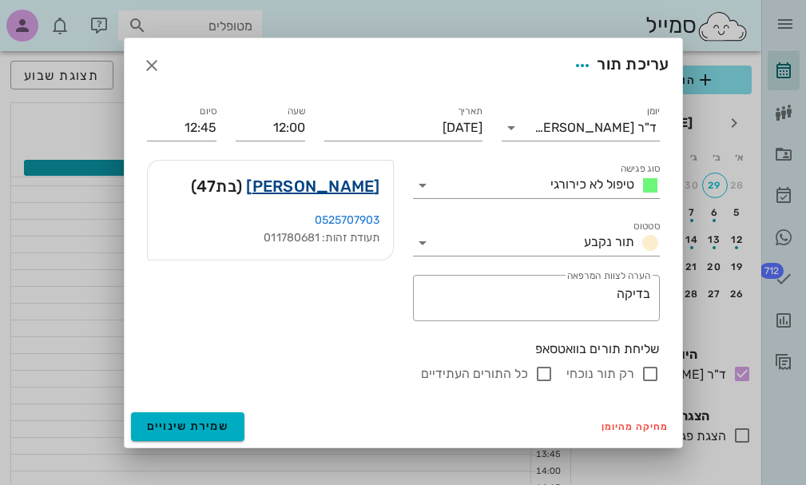
click at [330, 188] on link "[PERSON_NAME]" at bounding box center [312, 186] width 133 height 26
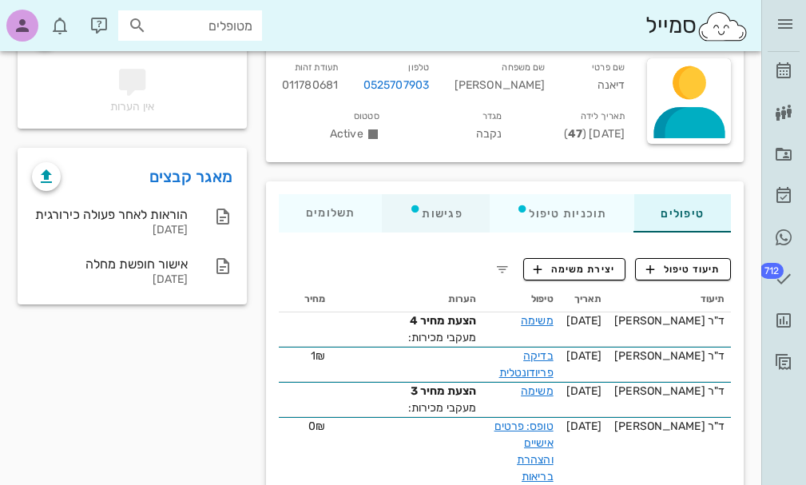
scroll to position [160, 0]
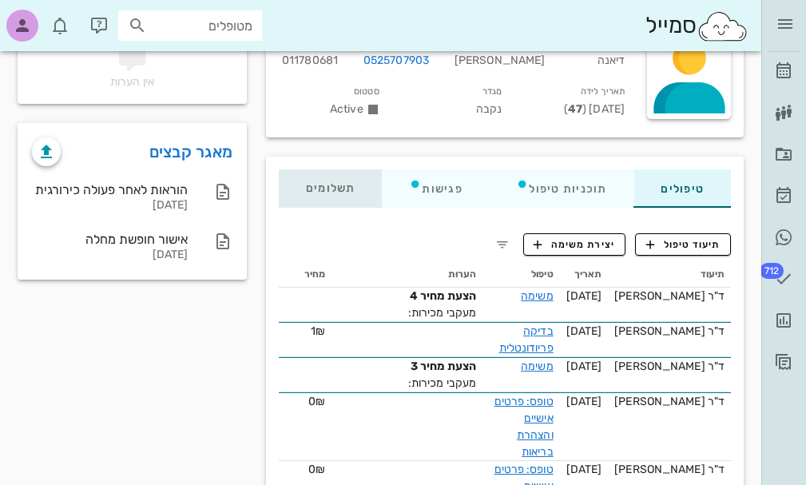
click at [335, 192] on span "תשלומים 0₪" at bounding box center [330, 188] width 49 height 11
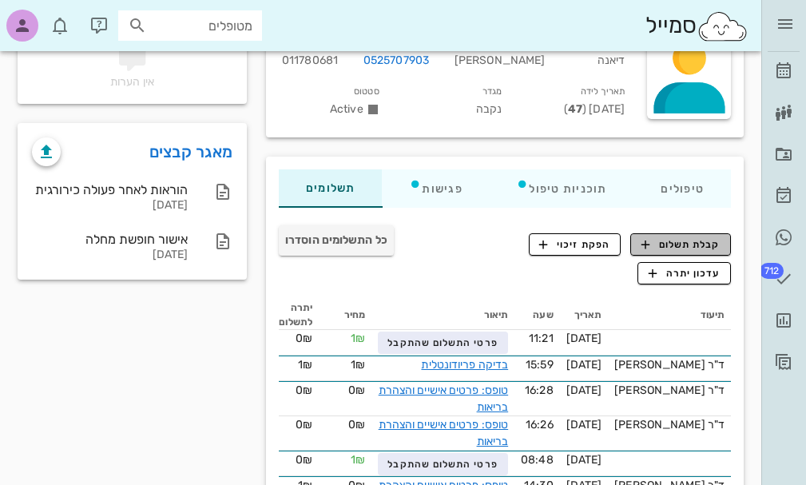
click at [672, 244] on span "קבלת תשלום" at bounding box center [680, 244] width 79 height 14
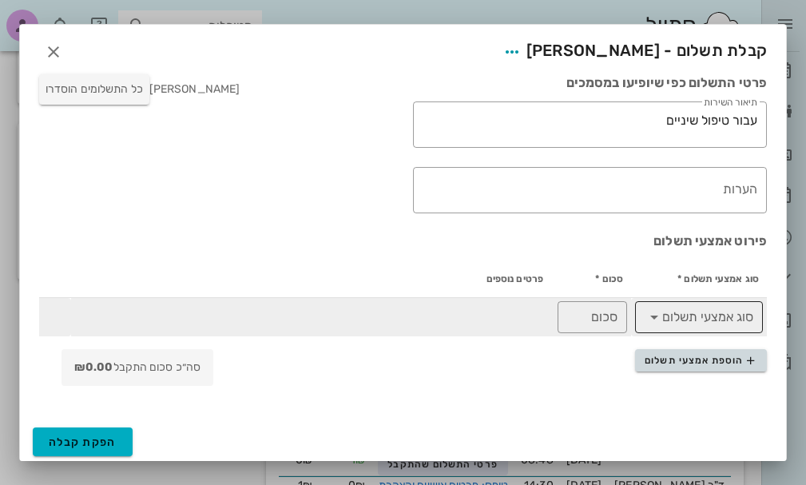
click at [652, 318] on icon at bounding box center [653, 316] width 19 height 19
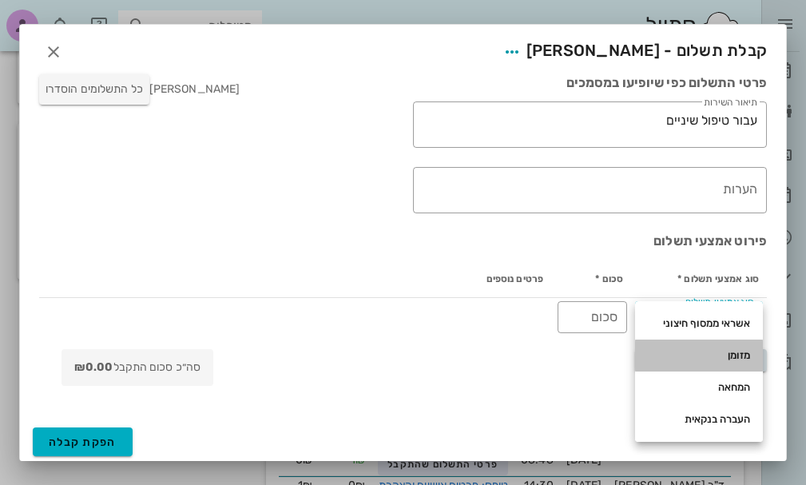
click at [727, 356] on div "מזומן" at bounding box center [698, 355] width 102 height 13
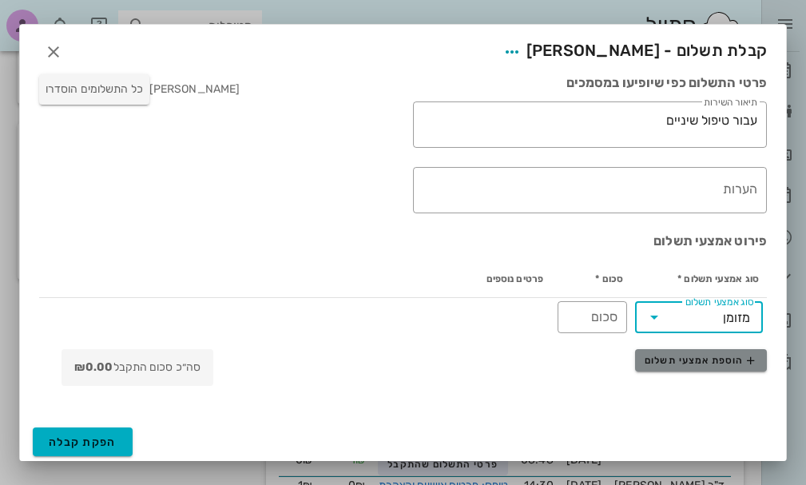
click at [673, 358] on span "הוספת אמצעי תשלום" at bounding box center [700, 360] width 112 height 13
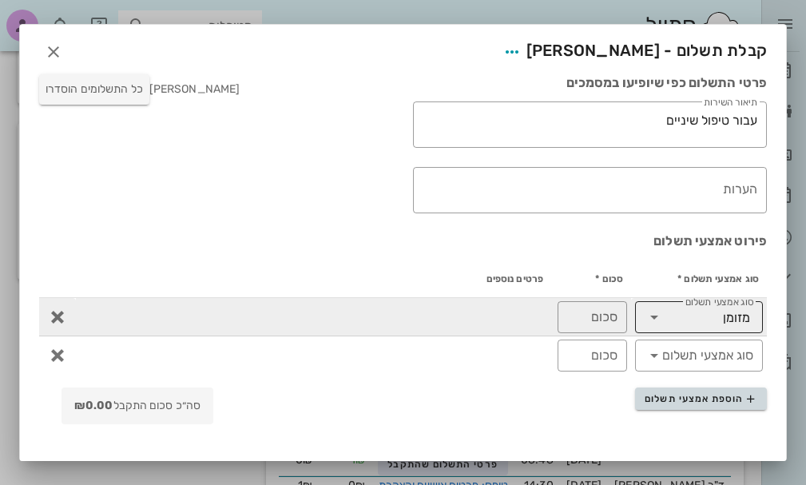
click at [656, 320] on icon at bounding box center [653, 316] width 19 height 19
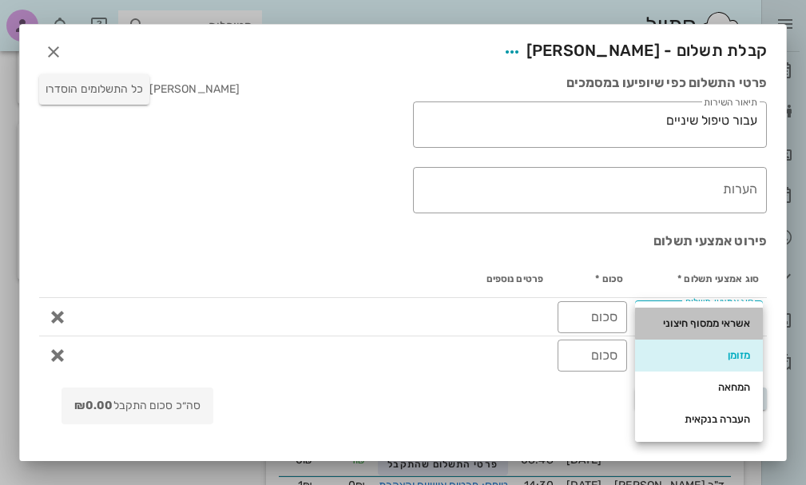
click at [693, 321] on div "אשראי ממסוף חיצוני" at bounding box center [698, 323] width 102 height 13
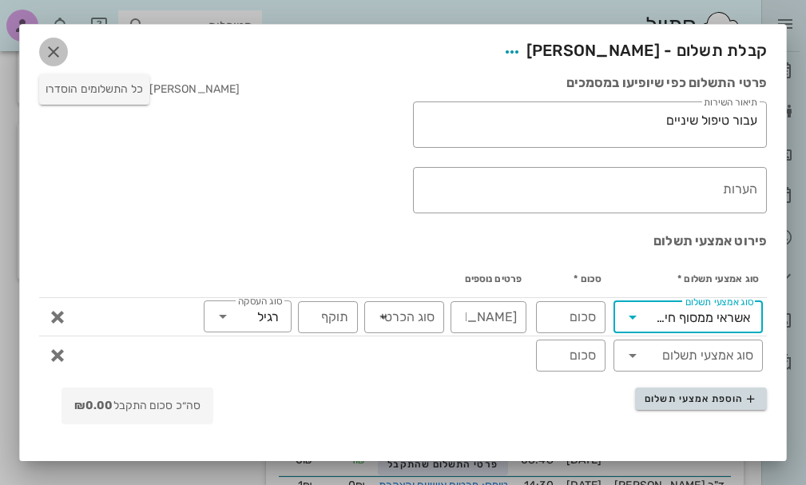
click at [63, 52] on icon "button" at bounding box center [53, 51] width 19 height 19
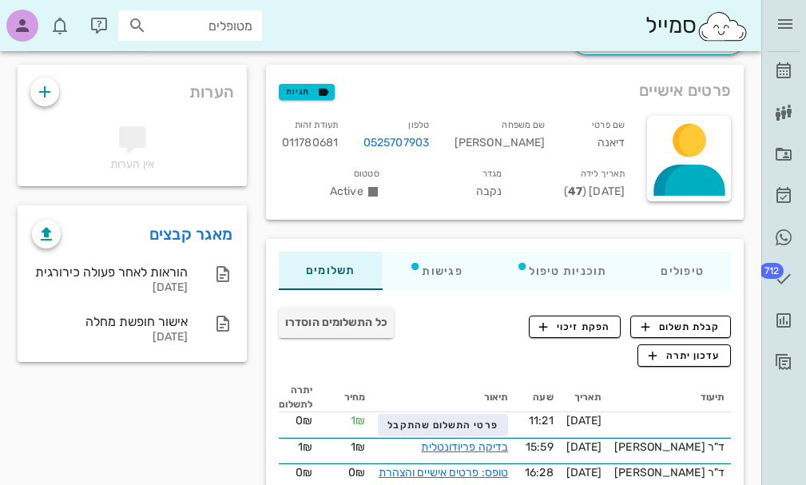
scroll to position [0, 0]
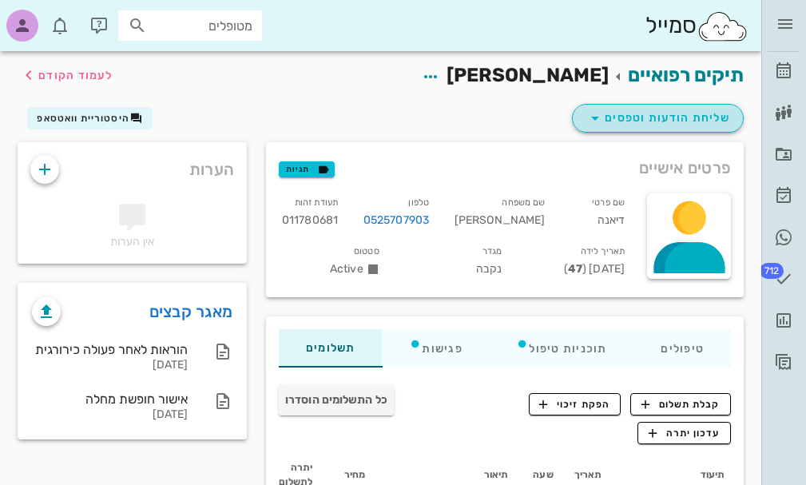
click at [636, 118] on span "שליחת הודעות וטפסים" at bounding box center [657, 118] width 145 height 19
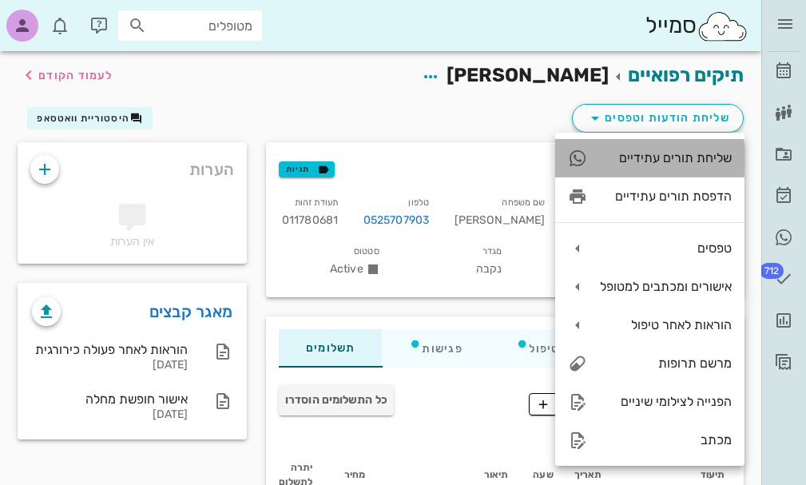
click at [638, 160] on div "שליחת תורים עתידיים" at bounding box center [666, 157] width 132 height 15
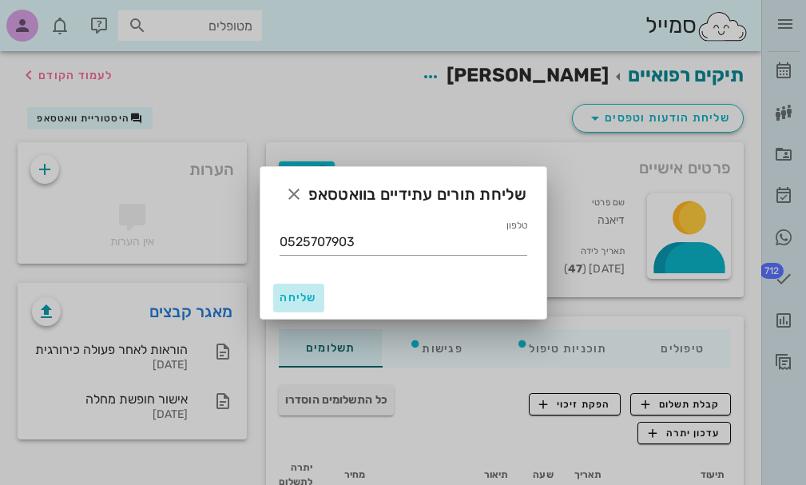
click at [307, 295] on span "שליחה" at bounding box center [298, 298] width 38 height 14
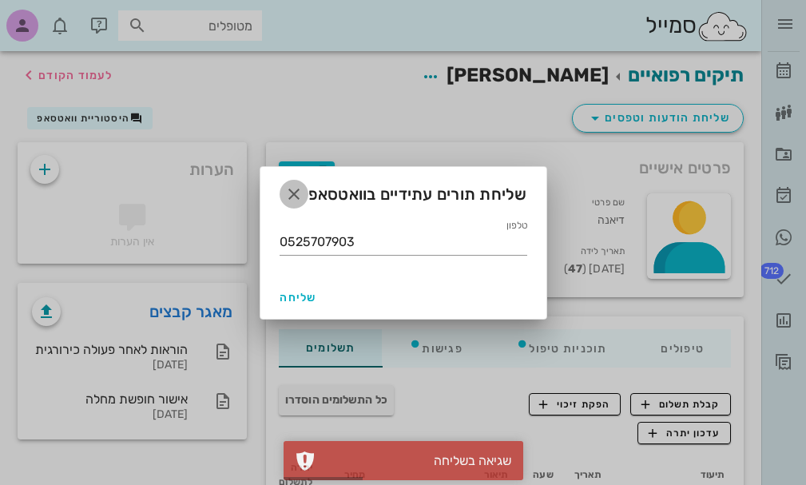
click at [295, 195] on icon "button" at bounding box center [293, 193] width 19 height 19
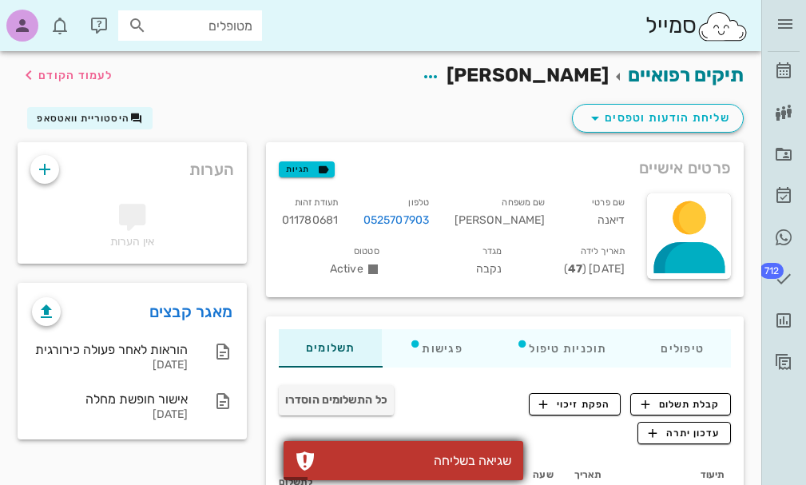
click at [455, 453] on div "שגיאה בשליחה" at bounding box center [417, 460] width 188 height 15
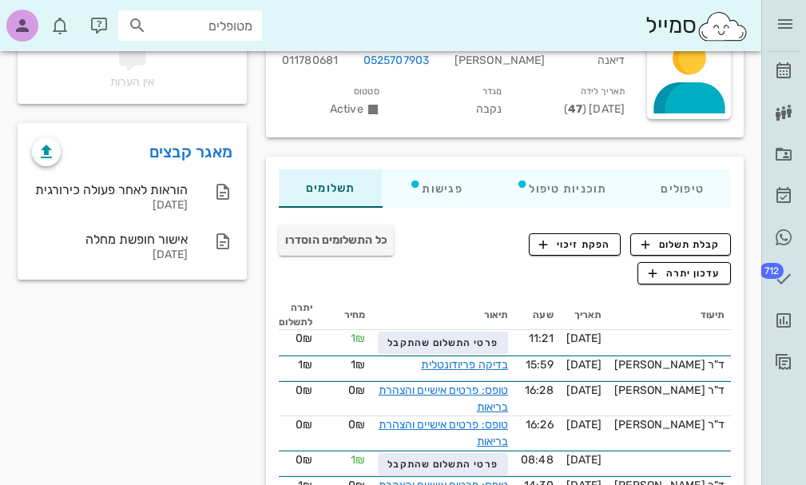
scroll to position [240, 0]
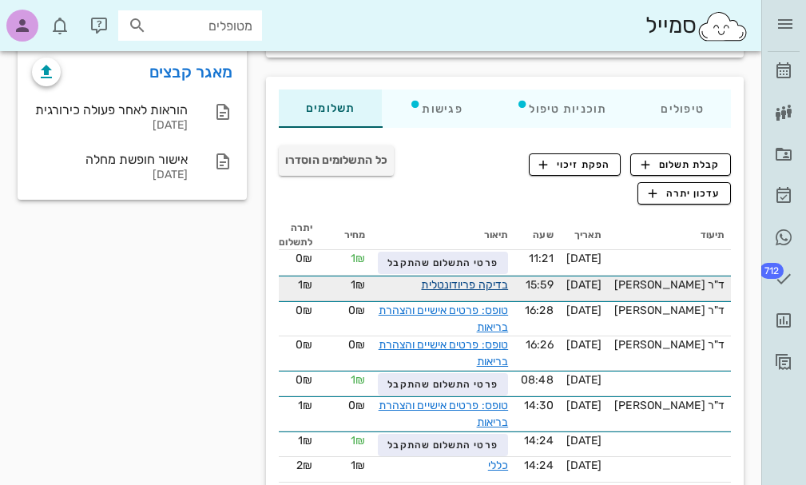
click at [479, 285] on link "בדיקה פריודונטלית" at bounding box center [464, 285] width 87 height 14
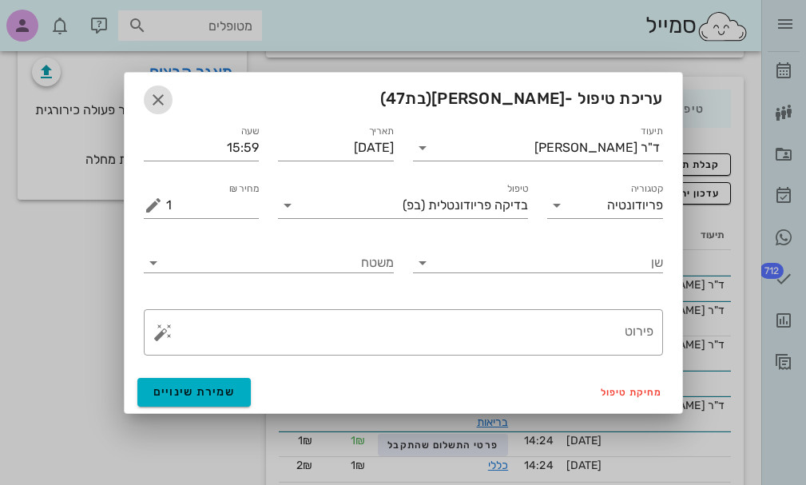
click at [159, 103] on icon "button" at bounding box center [157, 99] width 19 height 19
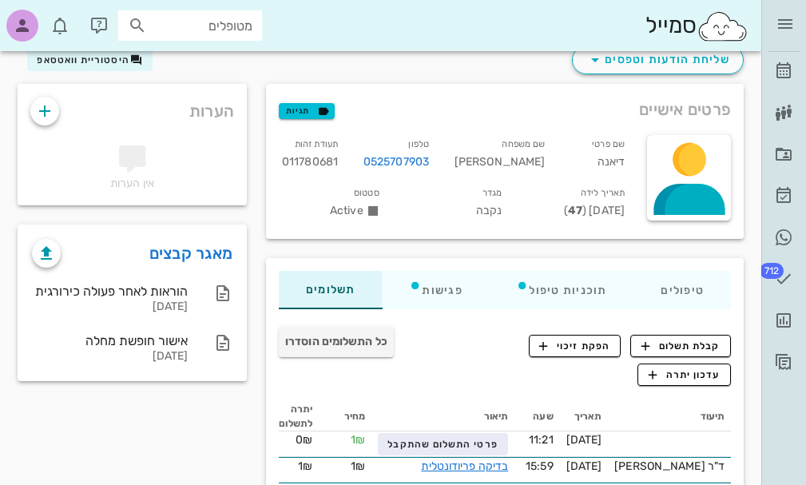
scroll to position [0, 0]
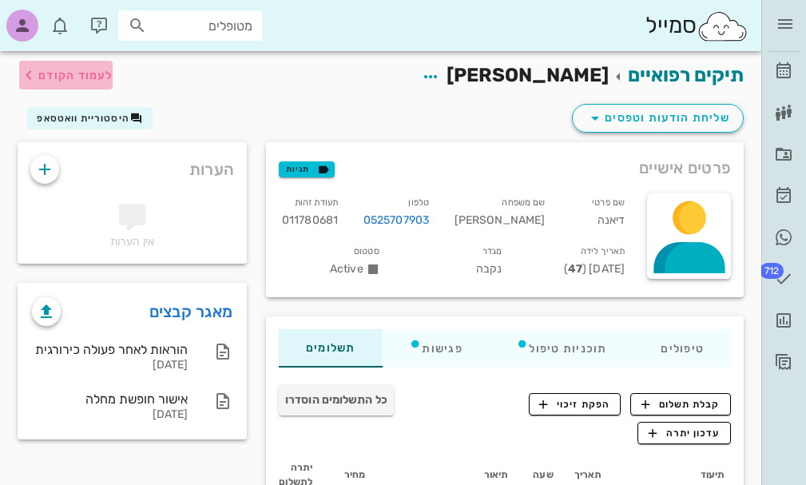
click at [83, 77] on span "לעמוד הקודם" at bounding box center [75, 76] width 74 height 14
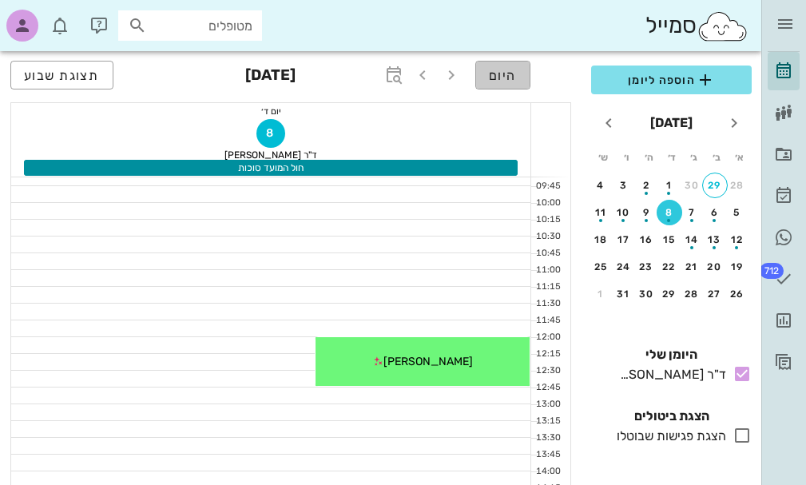
click at [489, 81] on span "היום" at bounding box center [503, 75] width 28 height 15
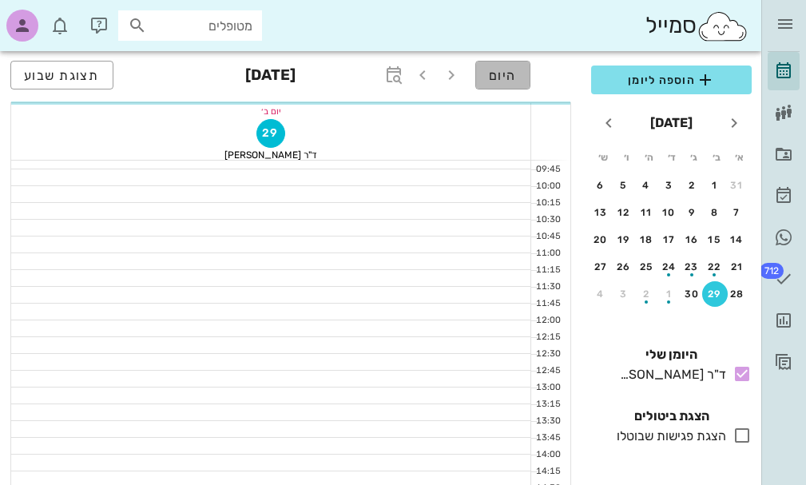
scroll to position [160, 0]
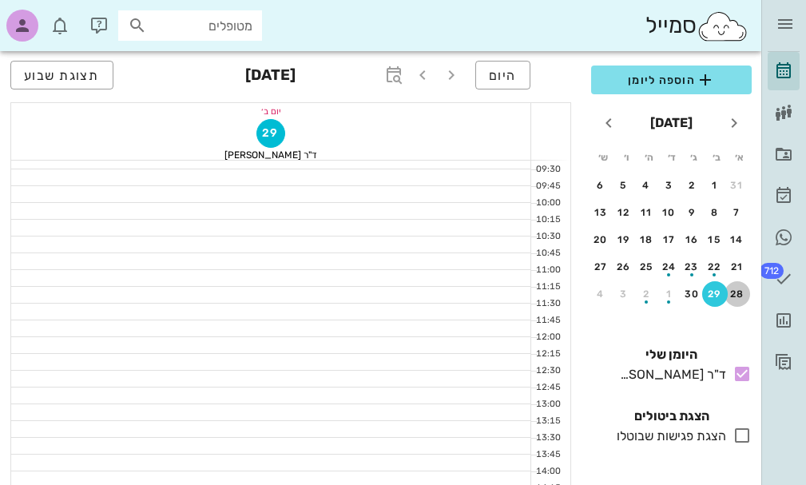
click at [738, 293] on div "28" at bounding box center [737, 293] width 26 height 11
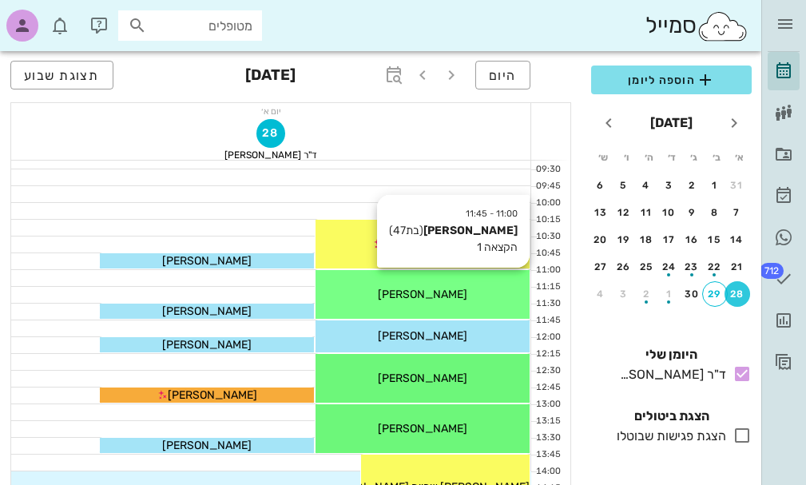
click at [456, 300] on div "[PERSON_NAME]" at bounding box center [422, 294] width 214 height 17
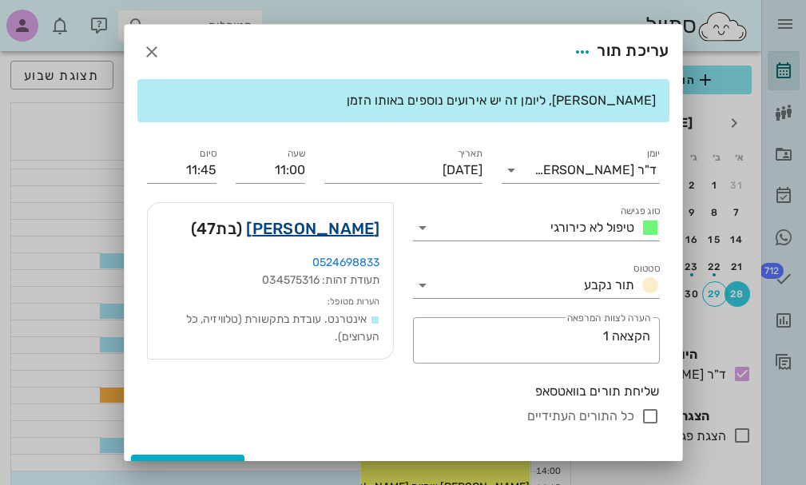
click at [361, 232] on link "[PERSON_NAME]" at bounding box center [312, 229] width 133 height 26
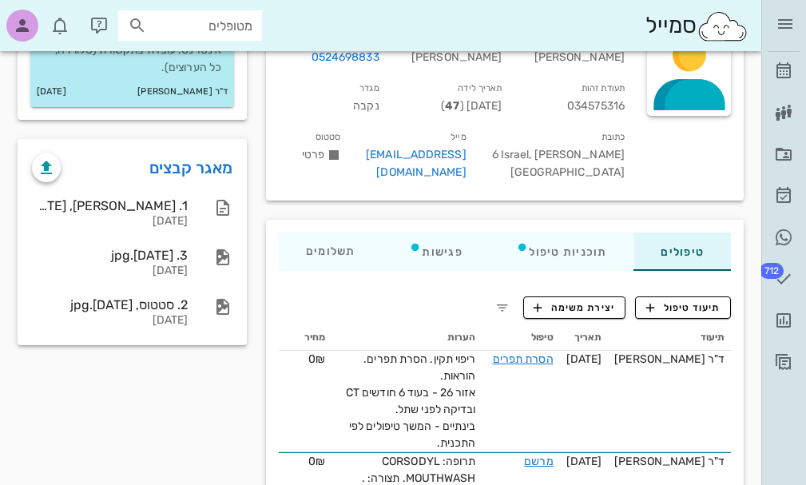
scroll to position [160, 0]
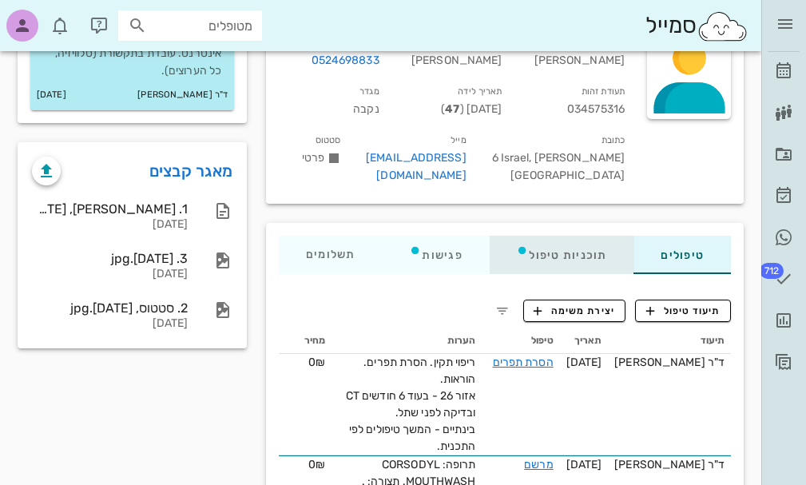
click at [540, 255] on div "תוכניות טיפול" at bounding box center [561, 255] width 145 height 38
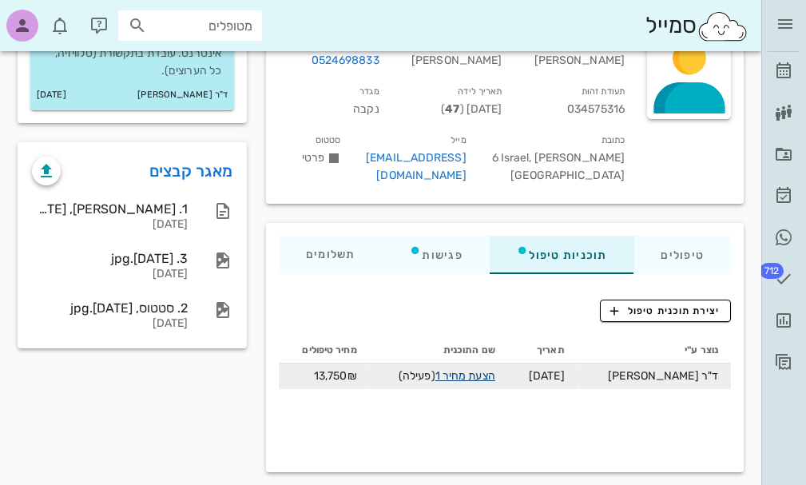
click at [465, 376] on link "הצעת מחיר 1" at bounding box center [465, 376] width 60 height 14
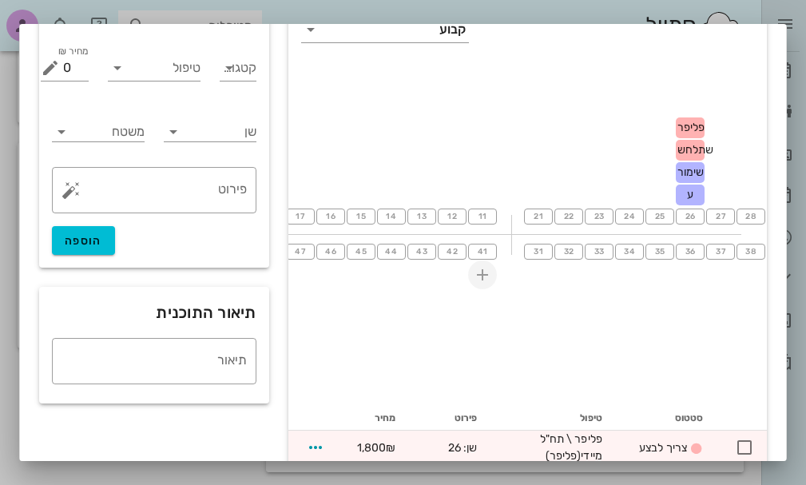
scroll to position [0, 0]
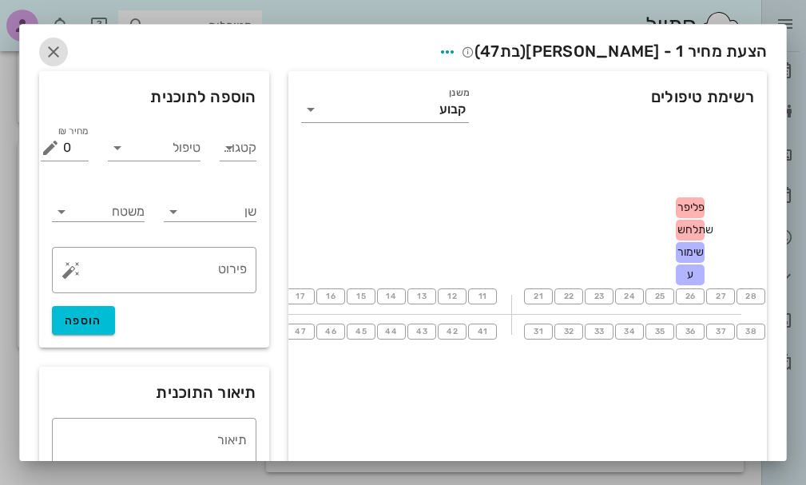
click at [63, 55] on icon "button" at bounding box center [53, 51] width 19 height 19
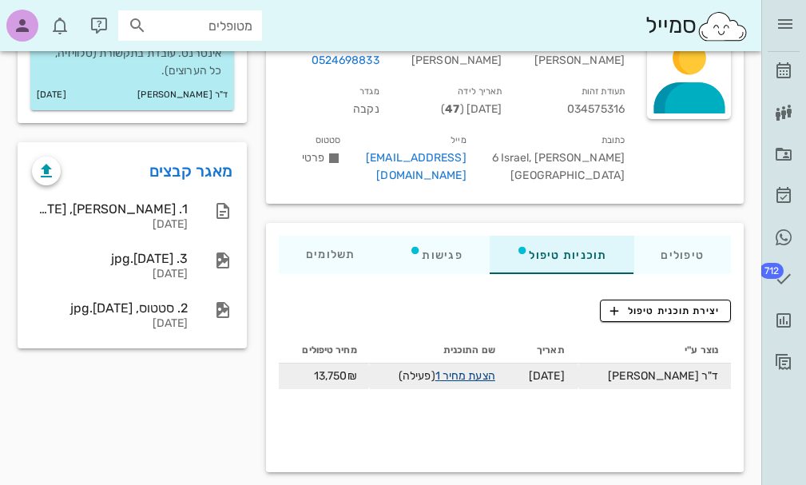
click at [482, 376] on link "הצעת מחיר 1" at bounding box center [465, 376] width 60 height 14
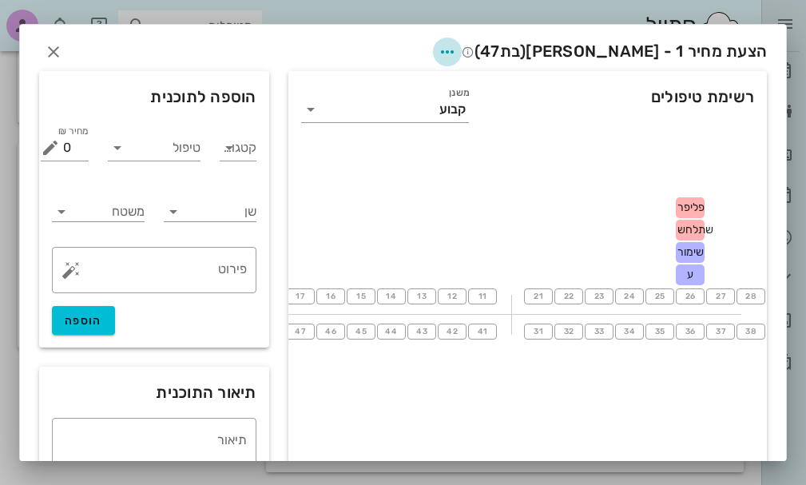
click at [457, 53] on icon "button" at bounding box center [447, 51] width 19 height 19
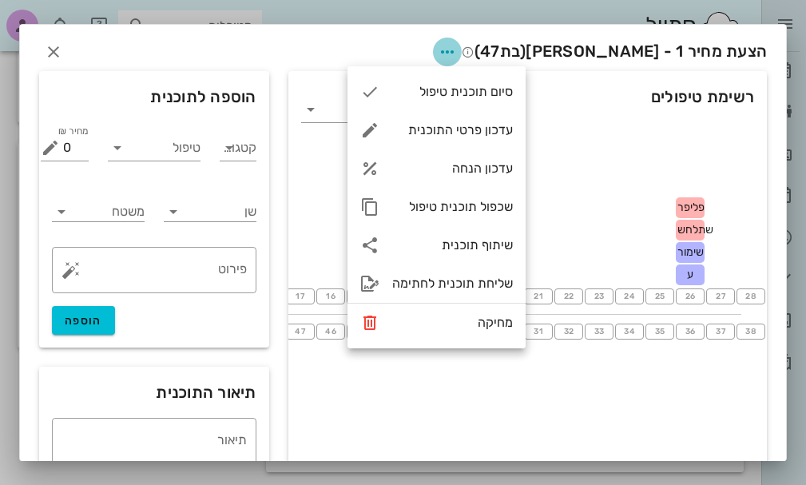
click at [457, 53] on icon "button" at bounding box center [447, 51] width 19 height 19
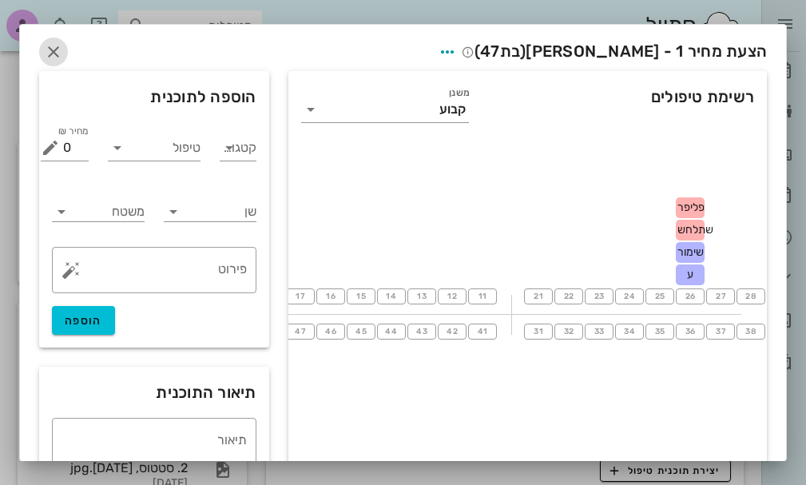
click at [63, 54] on icon "button" at bounding box center [53, 51] width 19 height 19
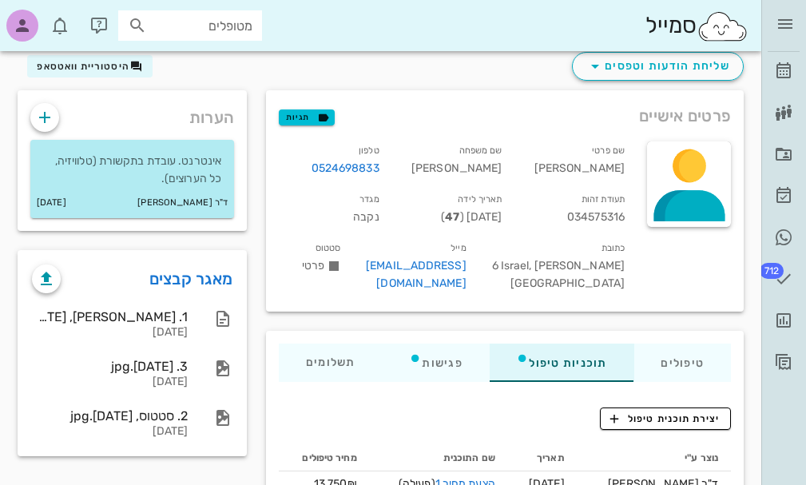
scroll to position [80, 0]
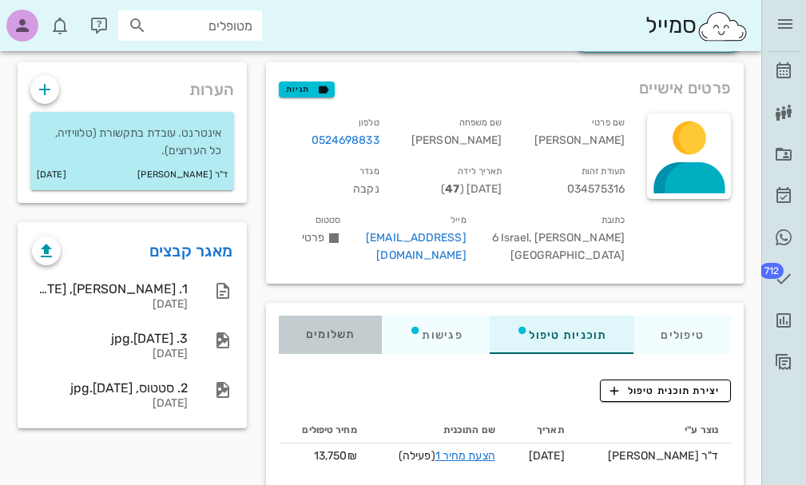
click at [340, 334] on span "תשלומים 0₪" at bounding box center [330, 334] width 49 height 11
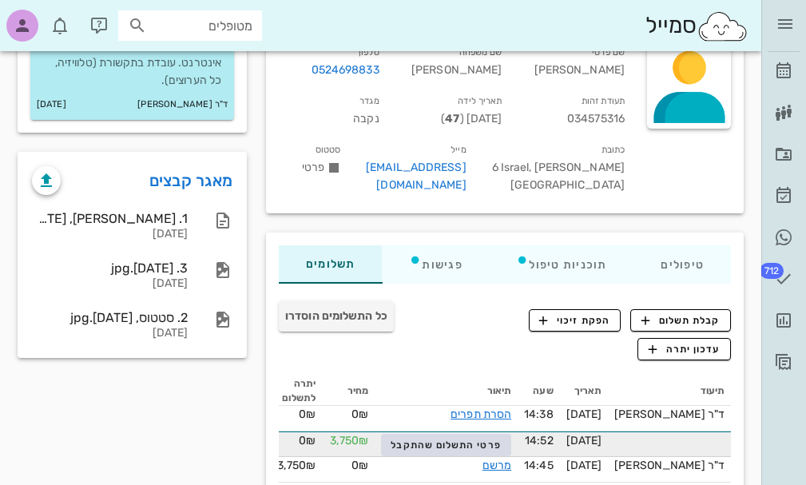
scroll to position [142, 0]
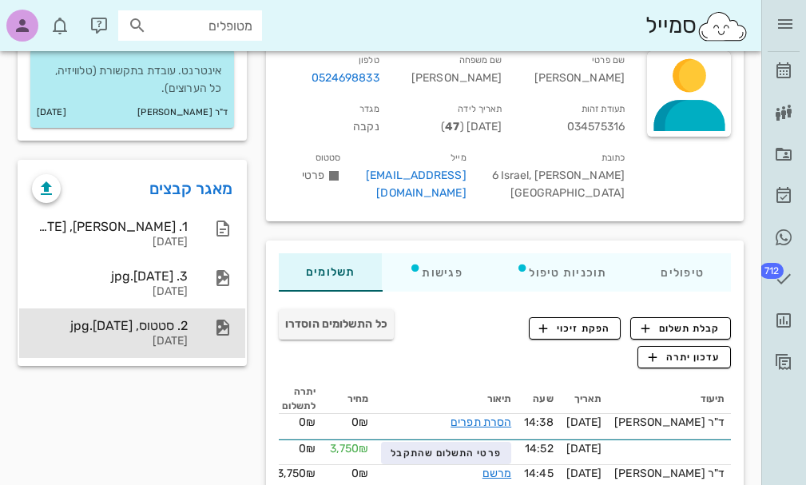
click at [153, 328] on div "2. סטטוס, [DATE].jpg" at bounding box center [110, 325] width 156 height 15
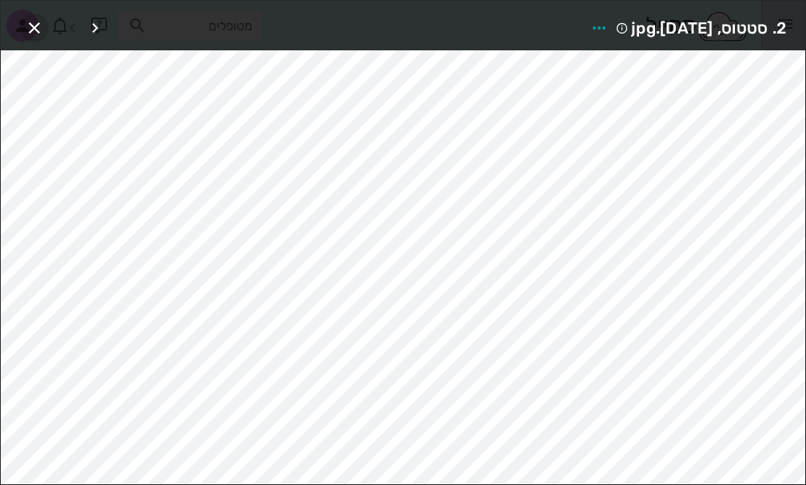
click at [30, 26] on icon "button" at bounding box center [34, 27] width 19 height 19
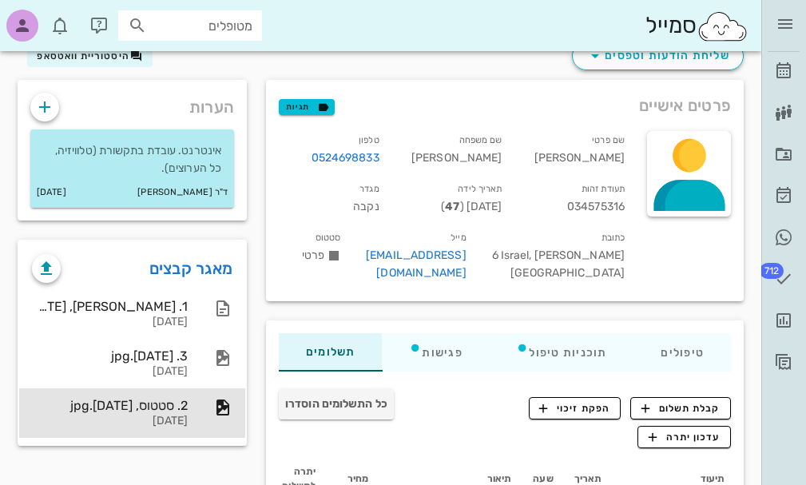
scroll to position [0, 0]
